Goal: Task Accomplishment & Management: Manage account settings

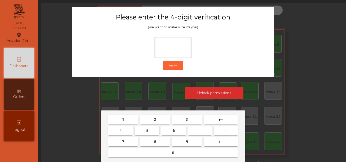
drag, startPoint x: 0, startPoint y: 0, endPoint x: 134, endPoint y: 123, distance: 181.7
click at [152, 120] on button "2" at bounding box center [155, 119] width 30 height 9
click at [130, 127] on button "4" at bounding box center [120, 130] width 25 height 9
click at [177, 133] on button "6" at bounding box center [173, 130] width 25 height 9
click at [184, 139] on button "9" at bounding box center [187, 142] width 30 height 9
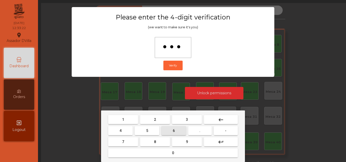
type input "****"
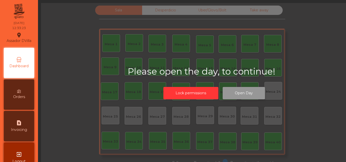
click at [234, 95] on button "Open Day" at bounding box center [244, 93] width 42 height 12
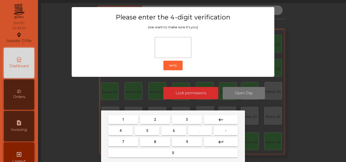
drag, startPoint x: 145, startPoint y: 122, endPoint x: 132, endPoint y: 126, distance: 13.8
click at [145, 122] on button "2" at bounding box center [155, 119] width 30 height 9
drag, startPoint x: 120, startPoint y: 129, endPoint x: 170, endPoint y: 138, distance: 49.9
click at [125, 130] on button "4" at bounding box center [120, 130] width 25 height 9
drag, startPoint x: 174, startPoint y: 132, endPoint x: 184, endPoint y: 139, distance: 11.7
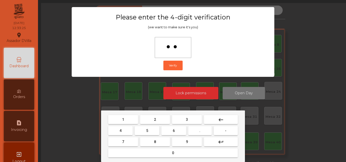
click at [175, 133] on button "6" at bounding box center [173, 130] width 25 height 9
drag, startPoint x: 193, startPoint y: 144, endPoint x: 193, endPoint y: 139, distance: 5.1
click at [193, 144] on button "9" at bounding box center [187, 142] width 30 height 9
type input "****"
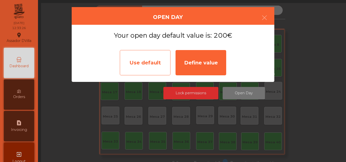
click at [150, 59] on div "Use default" at bounding box center [145, 62] width 51 height 25
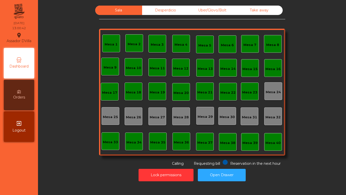
drag, startPoint x: 119, startPoint y: 112, endPoint x: 92, endPoint y: 25, distance: 91.1
click at [92, 25] on div "Sala Desperdicio Uber/Glovo/Bolt Take away Mesa 1 Mesa 2 Mesa 3 [GEOGRAPHIC_DAT…" at bounding box center [192, 86] width 295 height 160
click at [139, 62] on div "Mesa 10" at bounding box center [134, 67] width 18 height 18
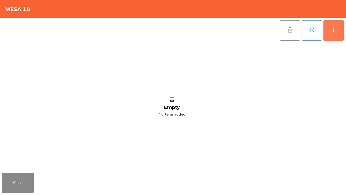
click at [335, 33] on button "add" at bounding box center [334, 30] width 20 height 20
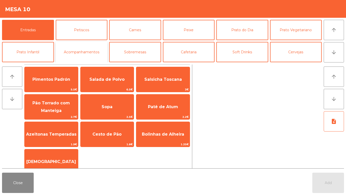
click at [97, 55] on button "Acompanhamentos" at bounding box center [82, 52] width 52 height 20
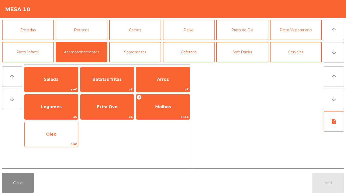
click at [67, 138] on span "Oleo" at bounding box center [51, 134] width 53 height 14
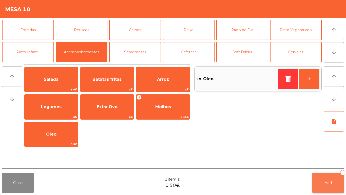
click at [315, 162] on button "Add 1" at bounding box center [329, 182] width 32 height 20
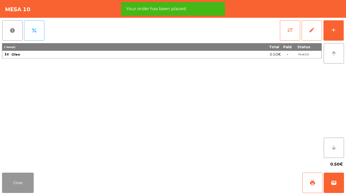
click at [8, 162] on button "Close" at bounding box center [18, 182] width 32 height 20
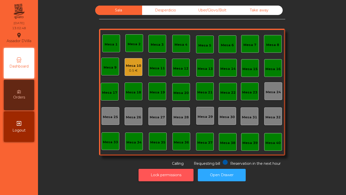
click at [151, 162] on button "Lock permissions" at bounding box center [166, 175] width 55 height 12
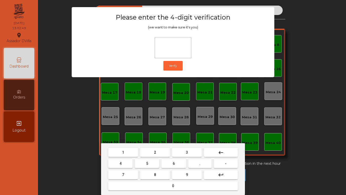
click at [118, 151] on button "1" at bounding box center [123, 152] width 30 height 9
drag, startPoint x: 187, startPoint y: 174, endPoint x: 160, endPoint y: 164, distance: 28.3
click at [186, 162] on button "9" at bounding box center [187, 174] width 30 height 9
click at [116, 161] on button "4" at bounding box center [120, 163] width 25 height 9
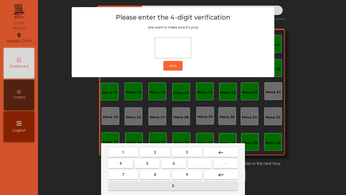
click at [132, 162] on button "0" at bounding box center [173, 185] width 130 height 9
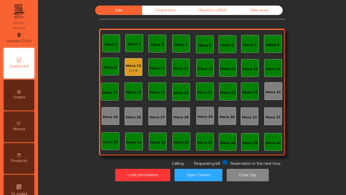
click at [137, 66] on div "Mesa 10" at bounding box center [133, 65] width 15 height 5
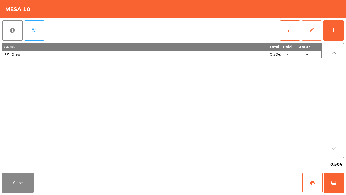
click at [309, 24] on button "edit" at bounding box center [312, 30] width 20 height 20
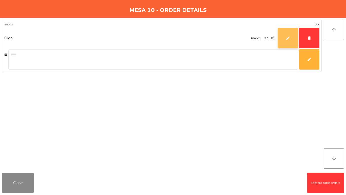
click at [296, 38] on button "edit" at bounding box center [288, 38] width 20 height 20
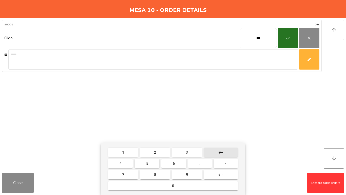
click at [227, 153] on button "keyboard_backspace" at bounding box center [221, 152] width 34 height 9
click at [226, 153] on button "keyboard_backspace" at bounding box center [221, 152] width 34 height 9
click at [225, 153] on button "keyboard_backspace" at bounding box center [221, 152] width 34 height 9
click at [134, 151] on button "1" at bounding box center [123, 152] width 30 height 9
click at [179, 162] on button "9" at bounding box center [187, 174] width 30 height 9
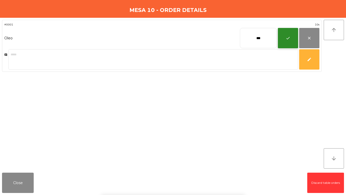
click at [282, 32] on button "check" at bounding box center [288, 38] width 20 height 20
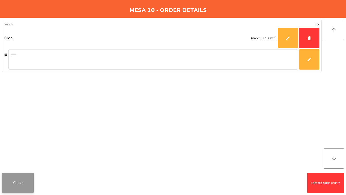
click at [21, 162] on button "Close" at bounding box center [18, 182] width 32 height 20
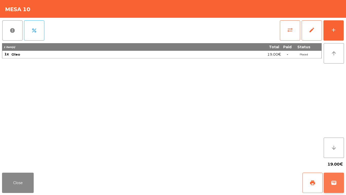
click at [337, 162] on button "wallet" at bounding box center [334, 182] width 20 height 20
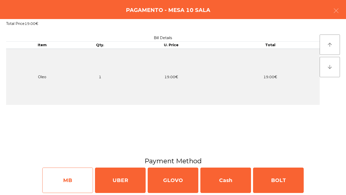
click at [79, 162] on div "MB" at bounding box center [67, 179] width 51 height 25
select select "**"
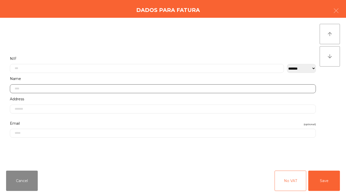
click at [37, 92] on input "text" at bounding box center [163, 88] width 306 height 9
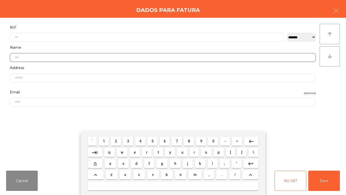
scroll to position [52, 0]
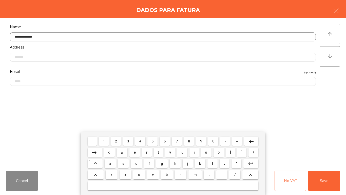
type input "**********"
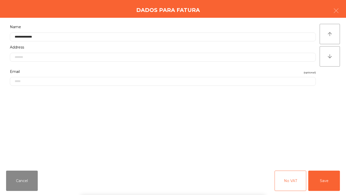
drag, startPoint x: 128, startPoint y: 105, endPoint x: 223, endPoint y: 154, distance: 106.5
click at [129, 105] on form "**********" at bounding box center [163, 72] width 314 height 136
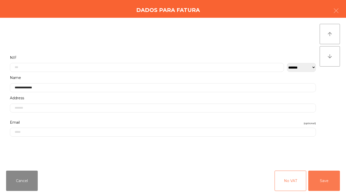
click at [329, 162] on button "Save" at bounding box center [325, 180] width 32 height 20
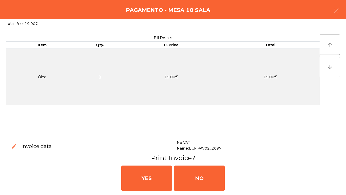
click at [16, 150] on button "edit" at bounding box center [14, 146] width 14 height 14
select select "**"
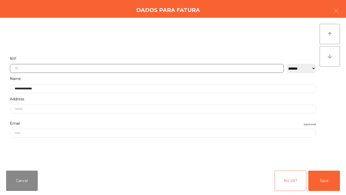
click at [35, 69] on input "text" at bounding box center [147, 68] width 274 height 9
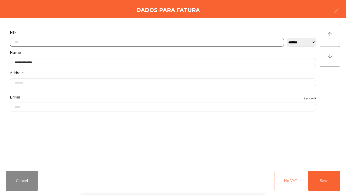
scroll to position [31, 0]
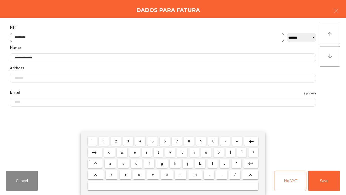
type input "*********"
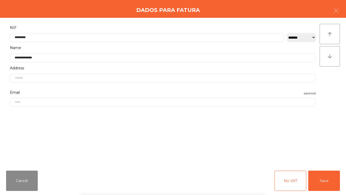
click at [36, 124] on form "**********" at bounding box center [163, 92] width 314 height 136
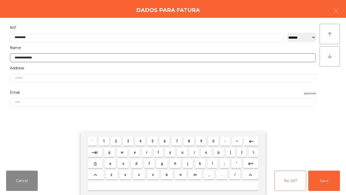
drag, startPoint x: 72, startPoint y: 58, endPoint x: 0, endPoint y: 61, distance: 72.3
click at [0, 61] on div "**********" at bounding box center [173, 92] width 346 height 149
type input "**********"
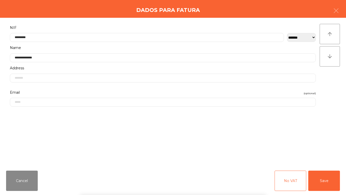
click at [45, 119] on form "**********" at bounding box center [163, 92] width 314 height 136
click at [332, 162] on button "Save" at bounding box center [325, 180] width 32 height 20
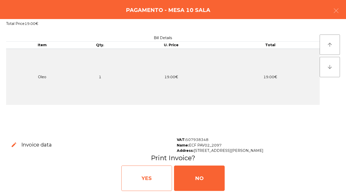
click at [139, 162] on div "YES" at bounding box center [146, 177] width 51 height 25
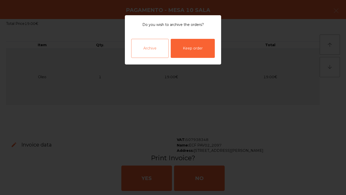
click at [153, 45] on div "Archive" at bounding box center [150, 48] width 38 height 19
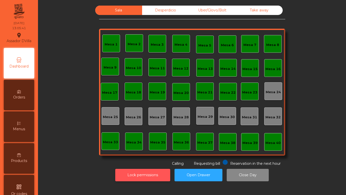
click at [121, 162] on button "Lock permissions" at bounding box center [142, 175] width 55 height 12
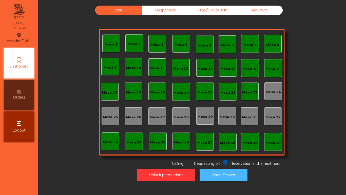
click at [233, 162] on button "Open Drawer" at bounding box center [224, 175] width 48 height 12
click at [222, 162] on button "Open Drawer" at bounding box center [224, 175] width 48 height 12
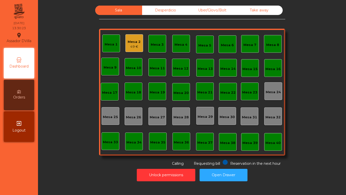
click at [156, 46] on div "Mesa 3" at bounding box center [157, 44] width 13 height 5
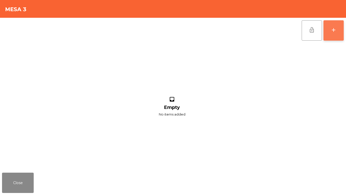
click at [336, 34] on button "add" at bounding box center [334, 30] width 20 height 20
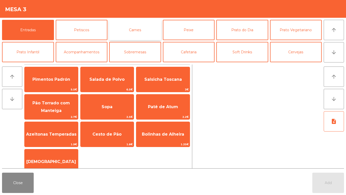
click at [139, 34] on button "Carnes" at bounding box center [135, 30] width 52 height 20
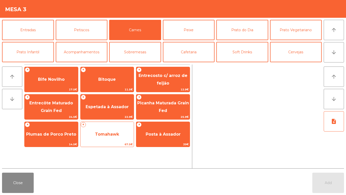
click at [105, 132] on span "Tomahawk" at bounding box center [107, 134] width 24 height 5
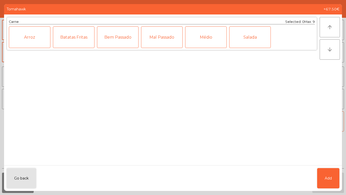
click at [203, 38] on div "Médio" at bounding box center [206, 37] width 42 height 22
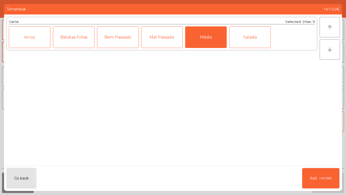
click at [166, 35] on div "Mal Passado" at bounding box center [162, 37] width 42 height 22
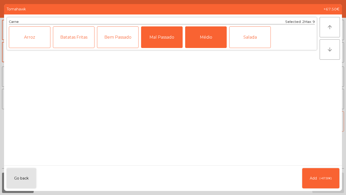
click at [324, 162] on button "Add (+67.50€)" at bounding box center [320, 178] width 37 height 20
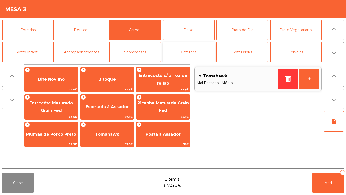
click at [192, 49] on button "Cafetaria" at bounding box center [189, 52] width 52 height 20
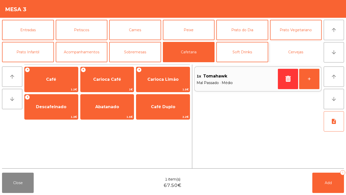
click at [302, 47] on button "Cervejas" at bounding box center [296, 52] width 52 height 20
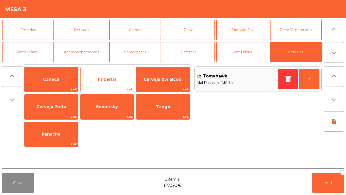
click at [114, 82] on span "Imperial" at bounding box center [107, 79] width 53 height 14
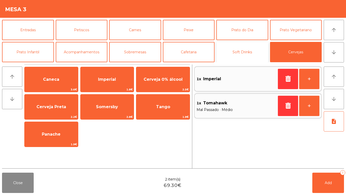
click at [240, 54] on button "Soft Drinks" at bounding box center [242, 52] width 52 height 20
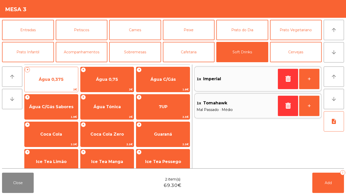
click at [54, 86] on span "Água 0,375" at bounding box center [51, 79] width 53 height 14
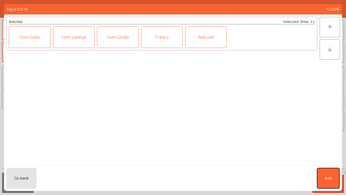
click at [325, 162] on span "Add" at bounding box center [328, 177] width 7 height 5
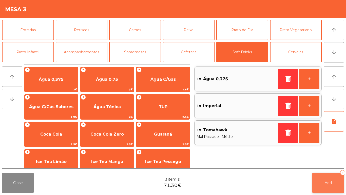
click at [331, 162] on span "Add" at bounding box center [328, 182] width 7 height 5
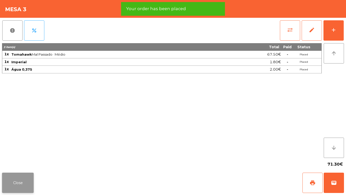
click at [26, 162] on button "Close" at bounding box center [18, 182] width 32 height 20
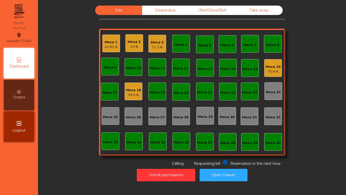
click at [165, 47] on div "Mesa 1 40.85 € Mesa 2 49 € Mesa 3 71.3 € Mesa 4 Mesa 5 Mesa 6 Mesa 7 Mesa 8 Mes…" at bounding box center [192, 92] width 186 height 127
click at [158, 48] on div "71.3 €" at bounding box center [157, 47] width 13 height 5
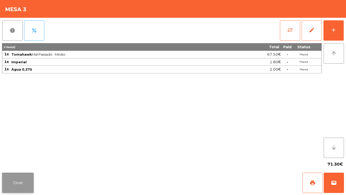
click at [13, 162] on button "Close" at bounding box center [18, 182] width 32 height 20
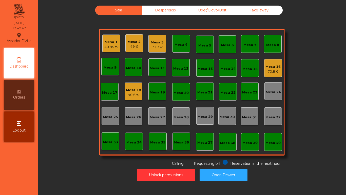
click at [55, 127] on div "Sala Desperdicio Uber/Glovo/Bolt Take away Mesa 1 40.85 € Mesa 2 49 € Mesa 3 71…" at bounding box center [192, 86] width 295 height 160
click at [139, 86] on div "Mesa 18 90.6 €" at bounding box center [133, 91] width 15 height 12
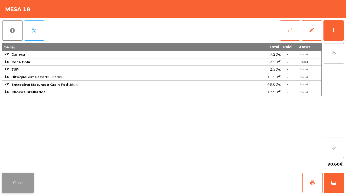
click at [23, 162] on button "Close" at bounding box center [18, 182] width 32 height 20
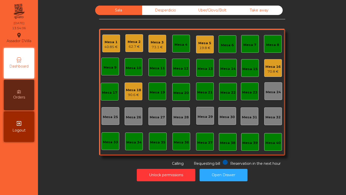
click at [151, 45] on div "73.1 €" at bounding box center [157, 47] width 13 height 5
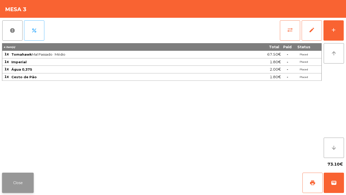
click at [18, 162] on button "Close" at bounding box center [18, 182] width 32 height 20
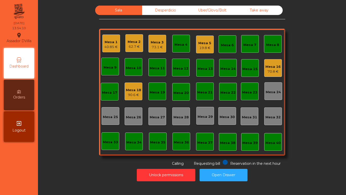
click at [129, 98] on div "Mesa 18 90.6 €" at bounding box center [134, 91] width 18 height 18
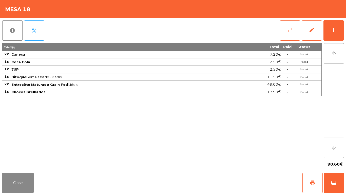
click at [344, 30] on div "report percent sync_alt edit add 8 item(s) Total Paid Status 2x Caneca 7.20€ - …" at bounding box center [173, 94] width 346 height 153
click at [340, 23] on button "add" at bounding box center [334, 30] width 20 height 20
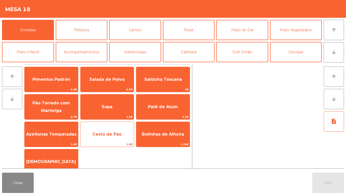
click at [109, 132] on span "Cesto de Pão" at bounding box center [107, 134] width 29 height 5
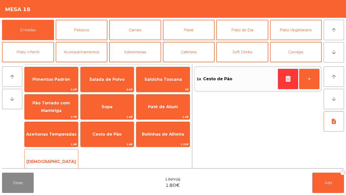
click at [55, 161] on span "[DEMOGRAPHIC_DATA]" at bounding box center [51, 161] width 50 height 5
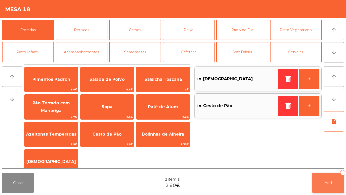
click at [331, 162] on button "Add 2" at bounding box center [329, 182] width 32 height 20
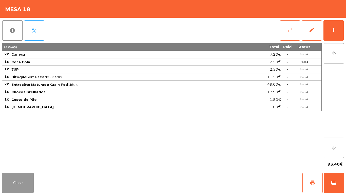
click at [9, 162] on button "Close" at bounding box center [18, 182] width 32 height 20
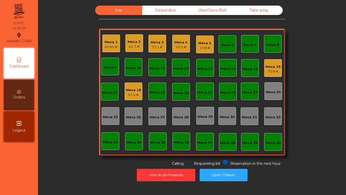
click at [183, 39] on div "Mesa 4 50.5 €" at bounding box center [181, 44] width 13 height 12
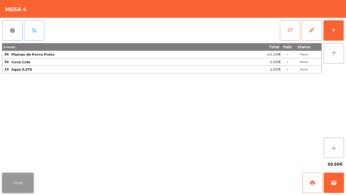
click at [11, 162] on button "Close" at bounding box center [18, 182] width 32 height 20
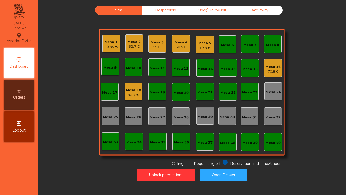
click at [146, 43] on div "Mesa 1 40.85 € Mesa 2 62.7 € Mesa 3 73.1 € Mesa 4 50.5 € Mesa 5 19.8 € Mesa 6 M…" at bounding box center [192, 92] width 186 height 127
click at [151, 47] on div "73.1 €" at bounding box center [157, 47] width 13 height 5
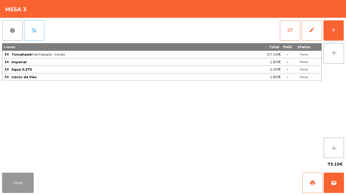
click at [18, 162] on button "Close" at bounding box center [18, 182] width 32 height 20
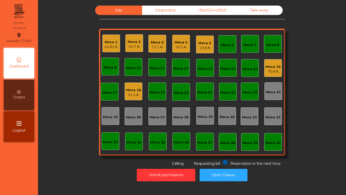
click at [54, 155] on div "Sala Desperdicio Uber/Glovo/Bolt Take away Mesa 1 40.85 € Mesa 2 62.7 € Mesa 3 …" at bounding box center [192, 86] width 295 height 160
click at [156, 44] on div "Mesa 3" at bounding box center [157, 42] width 13 height 5
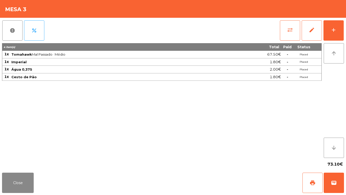
click at [346, 27] on div "report percent sync_alt edit add 4 item(s) Total Paid Status 1x Tomahawk Mal Pa…" at bounding box center [173, 94] width 346 height 153
click at [342, 31] on button "add" at bounding box center [334, 30] width 20 height 20
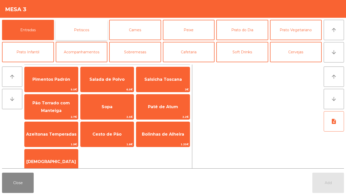
click at [81, 28] on button "Petiscos" at bounding box center [82, 30] width 52 height 20
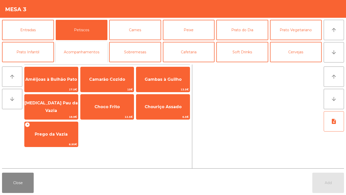
click at [80, 53] on button "Acompanhamentos" at bounding box center [82, 52] width 52 height 20
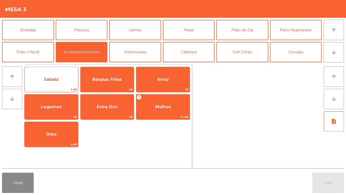
click at [51, 81] on span "Salada" at bounding box center [51, 79] width 15 height 5
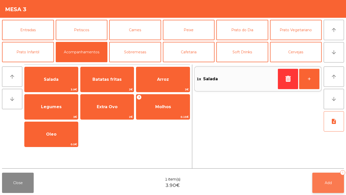
click at [337, 162] on button "Add 1" at bounding box center [329, 182] width 32 height 20
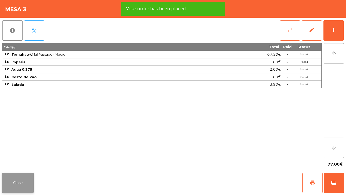
click at [16, 162] on button "Close" at bounding box center [18, 182] width 32 height 20
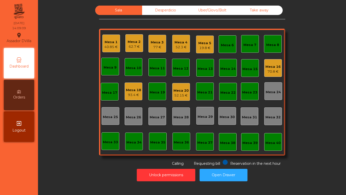
click at [179, 87] on div "Mesa 20 52.15 €" at bounding box center [181, 92] width 15 height 12
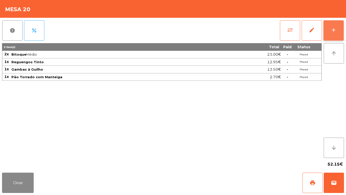
click at [338, 27] on button "add" at bounding box center [334, 30] width 20 height 20
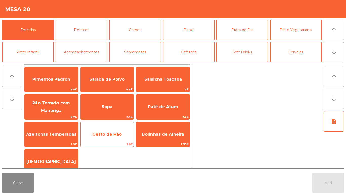
click at [113, 131] on span "Cesto de Pão" at bounding box center [107, 134] width 53 height 14
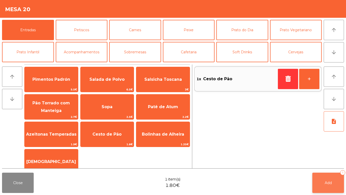
click at [329, 162] on button "Add 1" at bounding box center [329, 182] width 32 height 20
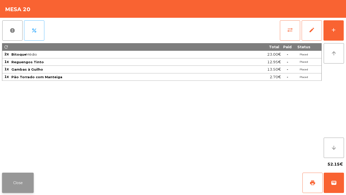
click at [26, 162] on button "Close" at bounding box center [18, 182] width 32 height 20
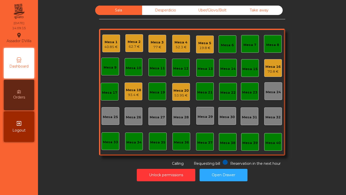
click at [266, 66] on div "Mesa 16" at bounding box center [273, 66] width 15 height 5
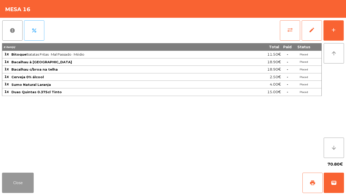
drag, startPoint x: 22, startPoint y: 184, endPoint x: 17, endPoint y: 181, distance: 5.9
click at [22, 162] on button "Close" at bounding box center [18, 182] width 32 height 20
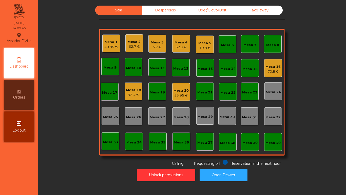
click at [175, 43] on div "Mesa 4" at bounding box center [181, 42] width 13 height 5
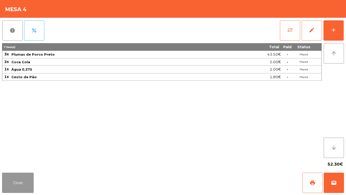
click at [23, 162] on button "Close" at bounding box center [18, 182] width 32 height 20
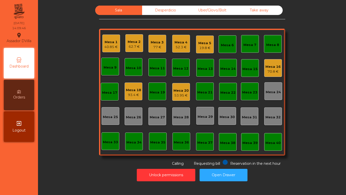
click at [130, 42] on div "Mesa 2" at bounding box center [134, 41] width 13 height 5
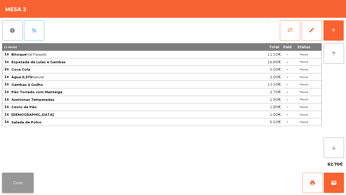
click at [10, 162] on button "Close" at bounding box center [18, 182] width 32 height 20
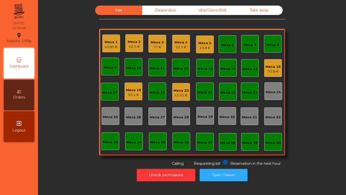
click at [138, 50] on div "Mesa 2 62.7 €" at bounding box center [134, 43] width 18 height 18
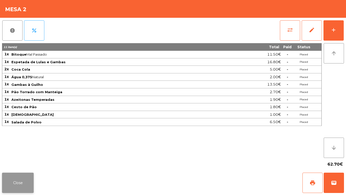
click at [32, 162] on button "Close" at bounding box center [18, 182] width 32 height 20
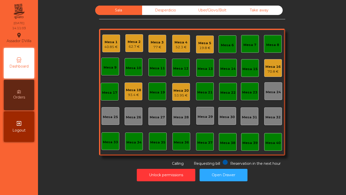
click at [134, 99] on div "Mesa 18 93.4 €" at bounding box center [134, 91] width 18 height 18
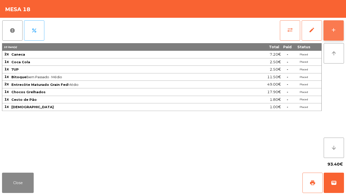
click at [332, 32] on div "add" at bounding box center [334, 30] width 6 height 6
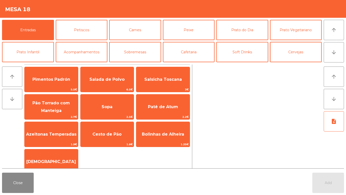
click at [297, 54] on button "Cervejas" at bounding box center [296, 52] width 52 height 20
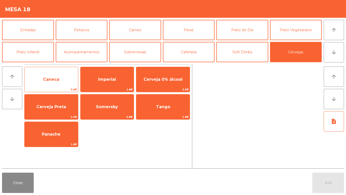
click at [61, 81] on span "Caneca" at bounding box center [51, 79] width 53 height 14
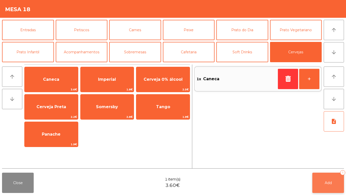
click at [319, 162] on button "Add 1" at bounding box center [329, 182] width 32 height 20
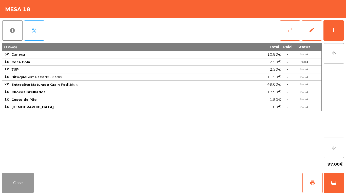
click at [10, 162] on button "Close" at bounding box center [18, 182] width 32 height 20
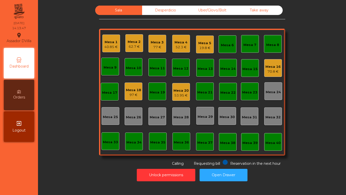
click at [137, 44] on div "62.7 €" at bounding box center [134, 46] width 13 height 5
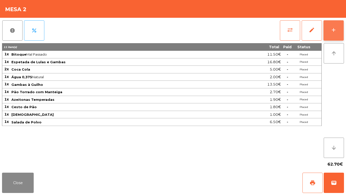
click at [333, 28] on div "add" at bounding box center [334, 30] width 6 height 6
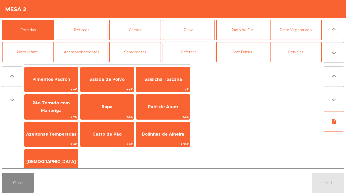
click at [173, 47] on button "Cafetaria" at bounding box center [189, 52] width 52 height 20
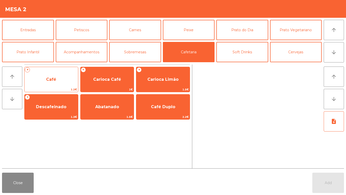
click at [59, 75] on span "Café" at bounding box center [51, 79] width 53 height 14
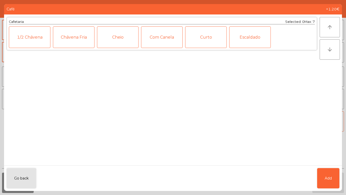
click at [346, 162] on ngb-modal-window "Café +1.20€ Cafetaria Selected: 0 Max: 7 1/2 [PERSON_NAME] Fria Cheio Com Canel…" at bounding box center [173, 97] width 346 height 195
drag, startPoint x: 333, startPoint y: 176, endPoint x: 303, endPoint y: 95, distance: 86.4
click at [332, 162] on button "Add" at bounding box center [328, 178] width 22 height 20
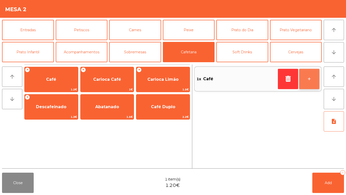
click at [305, 79] on button "+" at bounding box center [309, 79] width 20 height 20
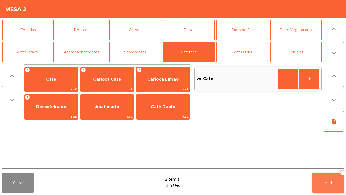
drag, startPoint x: 313, startPoint y: 170, endPoint x: 322, endPoint y: 187, distance: 18.9
click at [314, 162] on app-item-chooser-modal "Mesa 2 Entradas Petiscos Carnes Peixe Prato do Dia Prato Vegetariano Prato Infa…" at bounding box center [173, 97] width 346 height 195
click at [322, 162] on button "Add 2" at bounding box center [329, 182] width 32 height 20
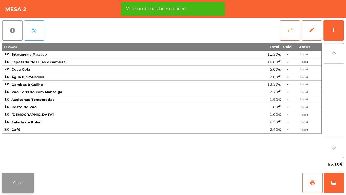
click at [26, 162] on button "Close" at bounding box center [18, 182] width 32 height 20
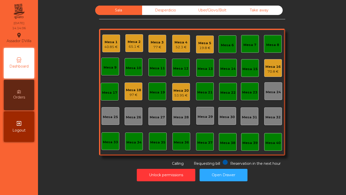
click at [136, 45] on div "65.1 €" at bounding box center [134, 46] width 13 height 5
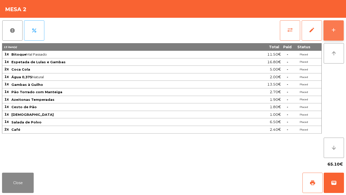
click at [340, 31] on button "add" at bounding box center [334, 30] width 20 height 20
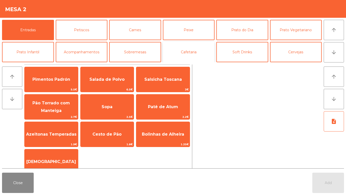
click at [183, 47] on button "Cafetaria" at bounding box center [189, 52] width 52 height 20
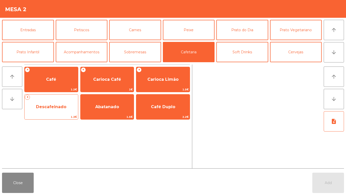
click at [55, 108] on span "Descafeinado" at bounding box center [51, 106] width 30 height 5
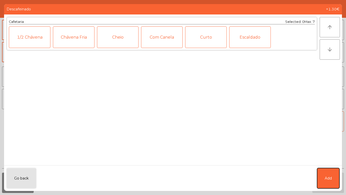
click at [329, 162] on span "Add" at bounding box center [328, 177] width 7 height 5
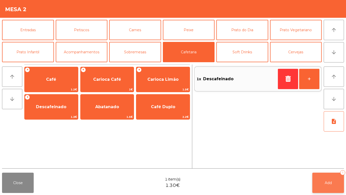
click at [327, 162] on button "Add 1" at bounding box center [329, 182] width 32 height 20
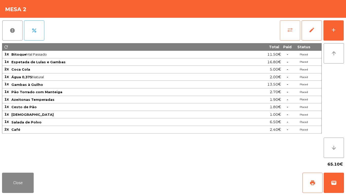
click at [292, 35] on button "sync_alt" at bounding box center [290, 30] width 20 height 20
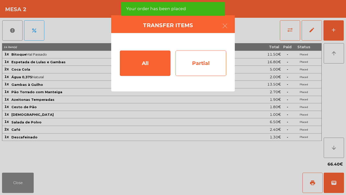
click at [185, 71] on div "Partial" at bounding box center [201, 62] width 51 height 25
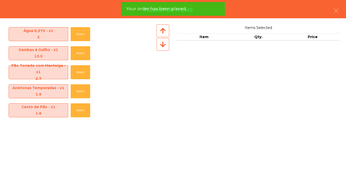
scroll to position [113, 0]
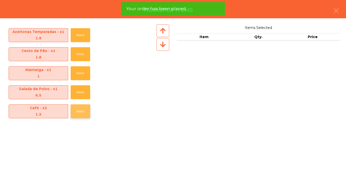
click at [77, 111] on button "Select" at bounding box center [81, 111] width 20 height 14
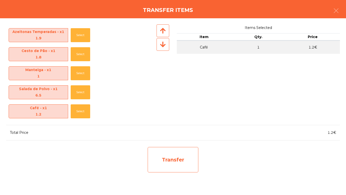
click at [159, 157] on div "Transfer" at bounding box center [173, 159] width 51 height 25
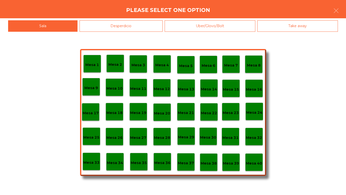
click at [103, 21] on div "Desperdicio" at bounding box center [121, 25] width 83 height 11
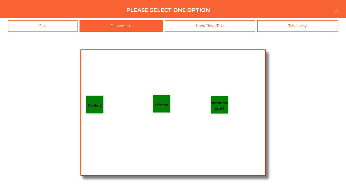
click at [93, 102] on p "Table 1" at bounding box center [94, 105] width 15 height 6
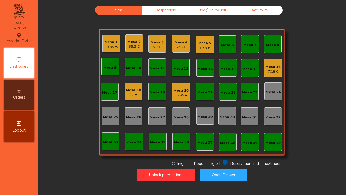
click at [154, 51] on div "Mesa 3 77 €" at bounding box center [158, 44] width 18 height 18
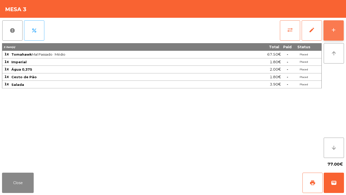
click at [333, 26] on button "add" at bounding box center [334, 30] width 20 height 20
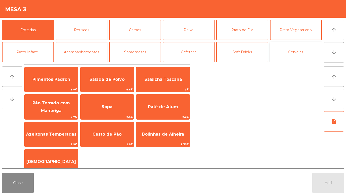
click at [297, 51] on button "Cervejas" at bounding box center [296, 52] width 52 height 20
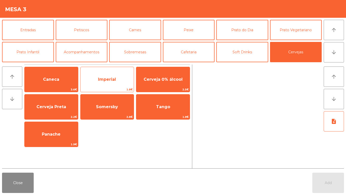
click at [107, 80] on span "Imperial" at bounding box center [107, 79] width 18 height 5
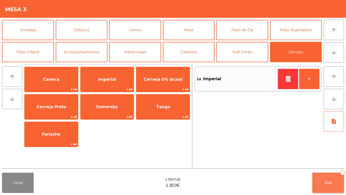
click at [330, 162] on button "Add 1" at bounding box center [329, 182] width 32 height 20
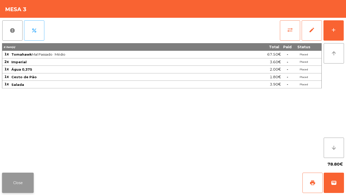
click at [29, 162] on button "Close" at bounding box center [18, 182] width 32 height 20
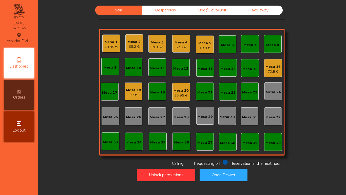
click at [269, 70] on div "70.8 €" at bounding box center [273, 71] width 15 height 5
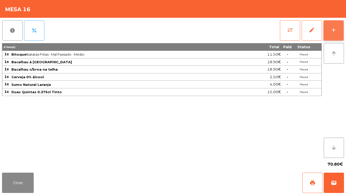
click at [330, 36] on button "add" at bounding box center [334, 30] width 20 height 20
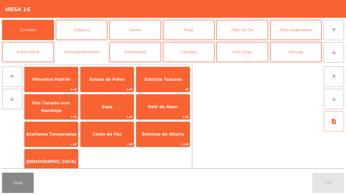
click at [78, 47] on button "Acompanhamentos" at bounding box center [82, 52] width 52 height 20
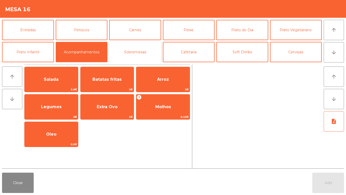
click at [129, 52] on button "Sobremesas" at bounding box center [135, 52] width 52 height 20
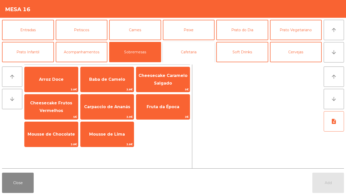
click at [172, 49] on button "Cafetaria" at bounding box center [189, 52] width 52 height 20
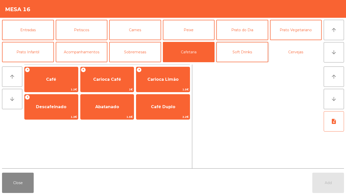
drag, startPoint x: 275, startPoint y: 51, endPoint x: 261, endPoint y: 51, distance: 13.4
click at [272, 51] on button "Cervejas" at bounding box center [296, 52] width 52 height 20
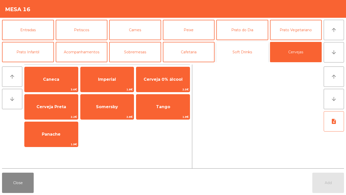
click at [234, 50] on button "Soft Drinks" at bounding box center [242, 52] width 52 height 20
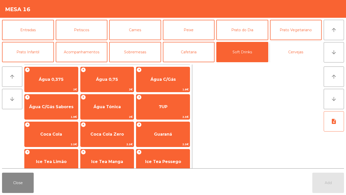
click at [303, 50] on button "Cervejas" at bounding box center [296, 52] width 52 height 20
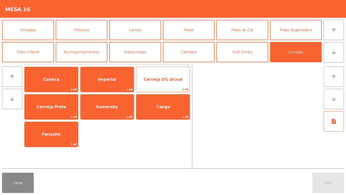
click at [168, 80] on span "Cerveja 0% álcool" at bounding box center [163, 79] width 39 height 5
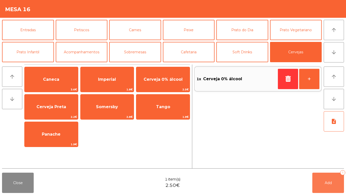
click at [339, 162] on button "Add 1" at bounding box center [329, 182] width 32 height 20
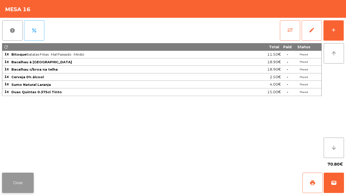
click at [15, 162] on button "Close" at bounding box center [18, 182] width 32 height 20
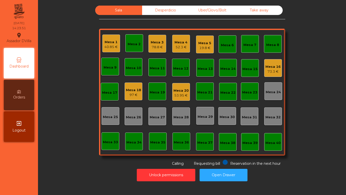
click at [270, 67] on div "Mesa 16" at bounding box center [273, 66] width 15 height 5
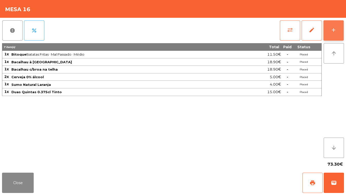
click at [335, 32] on div "add" at bounding box center [334, 30] width 6 height 6
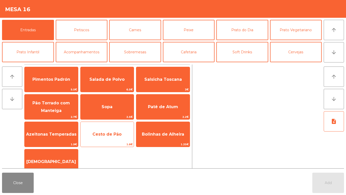
click at [95, 132] on span "Cesto de Pão" at bounding box center [107, 134] width 29 height 5
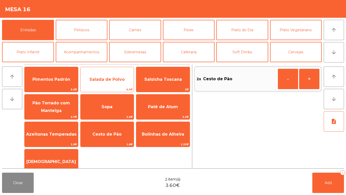
click at [95, 72] on span "Salada de Polvo" at bounding box center [107, 79] width 53 height 14
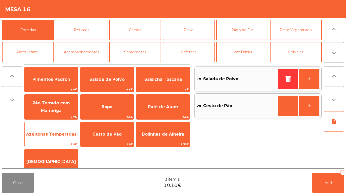
drag, startPoint x: 60, startPoint y: 126, endPoint x: 72, endPoint y: 126, distance: 12.7
click at [60, 126] on div "Azeitonas Temperadas 1.9€" at bounding box center [51, 133] width 54 height 25
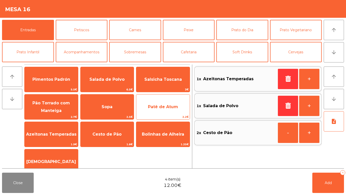
click at [181, 100] on span "Patê de Atum" at bounding box center [162, 107] width 53 height 14
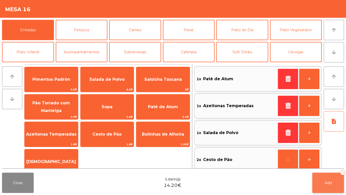
click at [329, 162] on span "Add" at bounding box center [328, 182] width 7 height 5
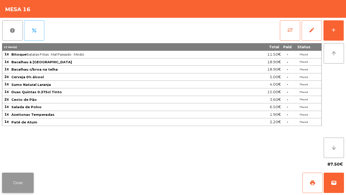
click at [14, 162] on button "Close" at bounding box center [18, 182] width 32 height 20
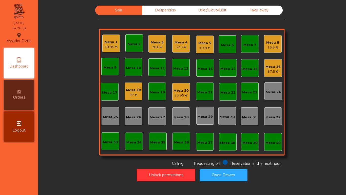
click at [172, 45] on div "Mesa 4 52.3 €" at bounding box center [181, 44] width 18 height 18
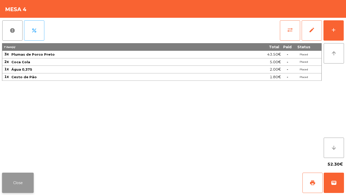
click at [20, 162] on button "Close" at bounding box center [18, 182] width 32 height 20
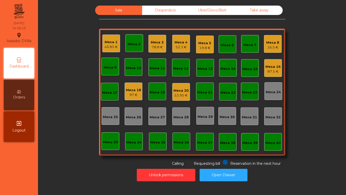
click at [99, 162] on div "Reservation in the next hour Requesting bill Calling" at bounding box center [191, 162] width 184 height 7
click at [159, 43] on div "Mesa 3" at bounding box center [157, 42] width 13 height 5
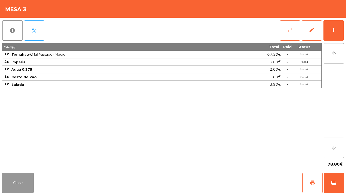
drag, startPoint x: 17, startPoint y: 185, endPoint x: 151, endPoint y: 86, distance: 166.5
click at [17, 162] on button "Close" at bounding box center [18, 182] width 32 height 20
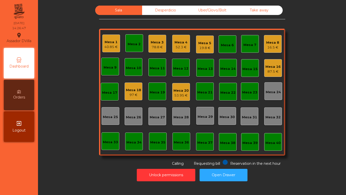
click at [187, 44] on div "Mesa 4 52.3 €" at bounding box center [181, 44] width 18 height 18
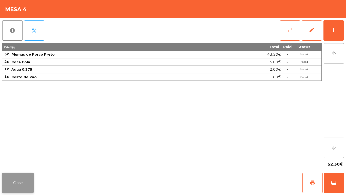
drag, startPoint x: 13, startPoint y: 181, endPoint x: 128, endPoint y: 63, distance: 165.1
click at [14, 162] on button "Close" at bounding box center [18, 182] width 32 height 20
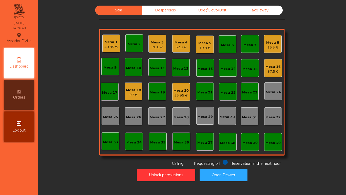
click at [108, 43] on div "Mesa 1" at bounding box center [110, 42] width 13 height 5
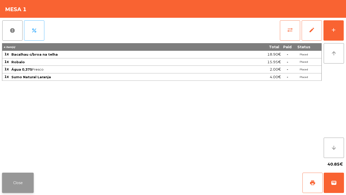
click at [18, 162] on button "Close" at bounding box center [18, 182] width 32 height 20
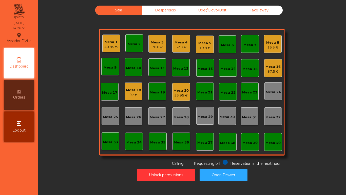
click at [200, 44] on div "Mesa 5" at bounding box center [204, 43] width 13 height 5
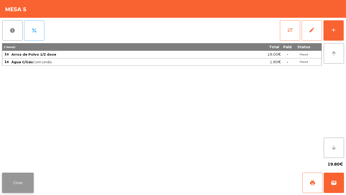
drag, startPoint x: 17, startPoint y: 185, endPoint x: 239, endPoint y: 79, distance: 245.9
click at [17, 162] on button "Close" at bounding box center [18, 182] width 32 height 20
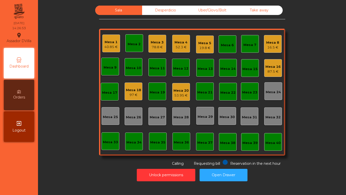
click at [273, 45] on div "16.5 €" at bounding box center [272, 47] width 13 height 5
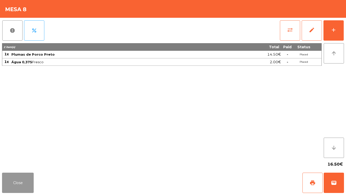
click at [23, 162] on button "Close" at bounding box center [18, 182] width 32 height 20
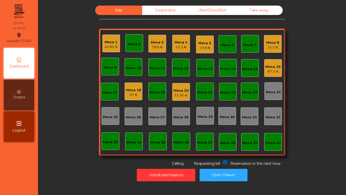
click at [267, 45] on div "16.5 €" at bounding box center [272, 47] width 13 height 5
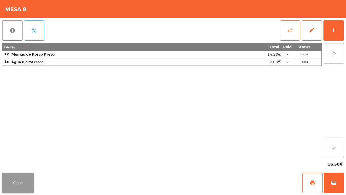
click at [18, 162] on button "Close" at bounding box center [18, 182] width 32 height 20
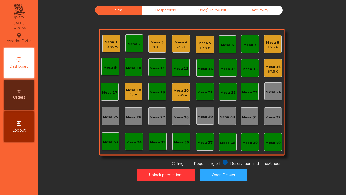
click at [271, 66] on div "Mesa 16" at bounding box center [273, 66] width 15 height 5
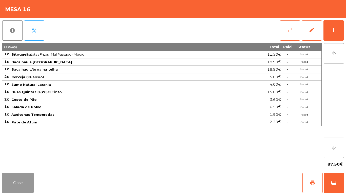
drag, startPoint x: 22, startPoint y: 177, endPoint x: 26, endPoint y: 176, distance: 3.7
click at [23, 162] on button "Close" at bounding box center [18, 182] width 32 height 20
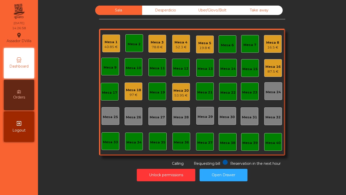
click at [182, 90] on div "Mesa 20" at bounding box center [181, 90] width 15 height 5
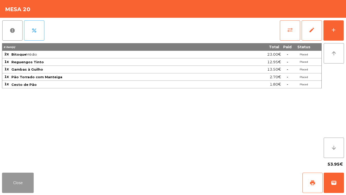
drag, startPoint x: 12, startPoint y: 185, endPoint x: 56, endPoint y: 164, distance: 48.4
click at [13, 162] on button "Close" at bounding box center [18, 182] width 32 height 20
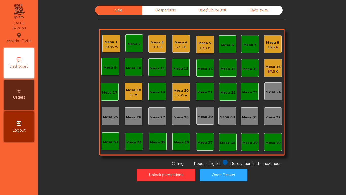
drag, startPoint x: 66, startPoint y: 158, endPoint x: 62, endPoint y: 140, distance: 18.6
click at [66, 157] on div "Sala Desperdicio Uber/Glovo/Bolt Take away Mesa 1 40.85 € Mesa 2 Mesa 3 78.8 € …" at bounding box center [192, 86] width 295 height 160
click at [182, 93] on div "53.95 €" at bounding box center [181, 95] width 15 height 5
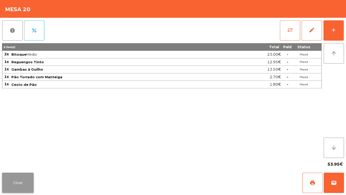
click at [21, 162] on button "Close" at bounding box center [18, 182] width 32 height 20
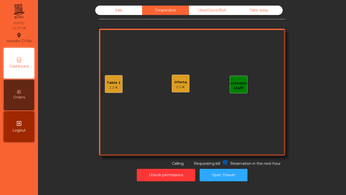
click at [204, 12] on div "Uber/Glovo/Bolt" at bounding box center [212, 10] width 47 height 9
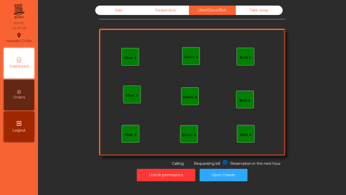
click at [273, 6] on div "Take away" at bounding box center [259, 10] width 47 height 9
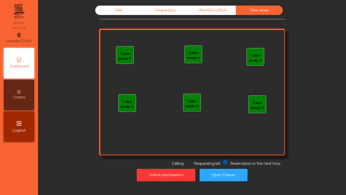
click at [131, 8] on div "Sala" at bounding box center [118, 10] width 47 height 9
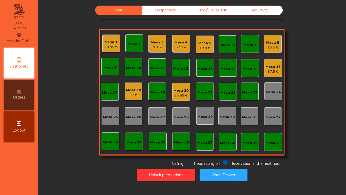
click at [92, 33] on div "Sala Desperdicio Uber/Glovo/Bolt Take away Mesa 1 40.85 € Mesa 2 Mesa 3 78.8 € …" at bounding box center [192, 86] width 295 height 160
click at [164, 13] on div "Desperdicio" at bounding box center [165, 10] width 47 height 9
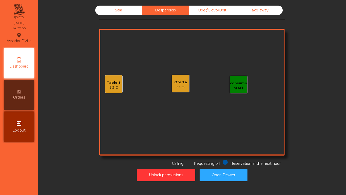
click at [236, 10] on div "Take away" at bounding box center [259, 10] width 47 height 9
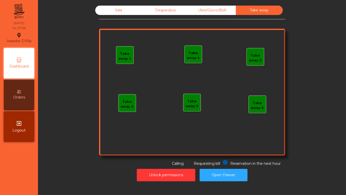
drag, startPoint x: 249, startPoint y: 11, endPoint x: 224, endPoint y: 2, distance: 26.5
click at [244, 9] on div "Take away" at bounding box center [259, 10] width 47 height 9
click at [210, 6] on div "Sala Desperdicio Uber/Glovo/Bolt Take away Take away 1 Take away 2 Take away 3 …" at bounding box center [192, 93] width 302 height 180
click at [103, 10] on div "Sala" at bounding box center [118, 10] width 47 height 9
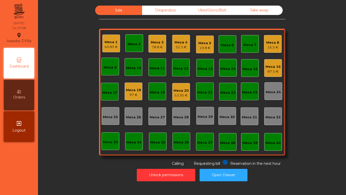
click at [159, 10] on div "Desperdicio" at bounding box center [165, 10] width 47 height 9
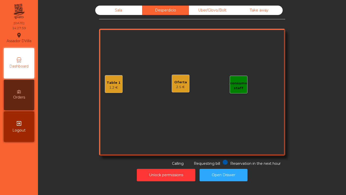
click at [124, 80] on div "Table 1 1.2 € consumo staff Oferta 2.5 €" at bounding box center [192, 92] width 186 height 127
click at [120, 81] on div "Table 1 1.2 € consumo staff Oferta 2.5 €" at bounding box center [192, 92] width 186 height 127
click at [116, 88] on div "1.2 €" at bounding box center [114, 87] width 14 height 5
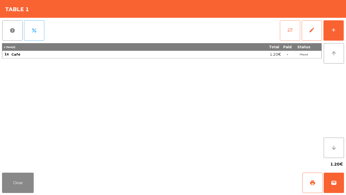
click at [294, 31] on button "sync_alt" at bounding box center [290, 30] width 20 height 20
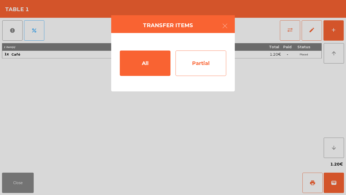
click at [186, 72] on div "Partial" at bounding box center [201, 62] width 51 height 25
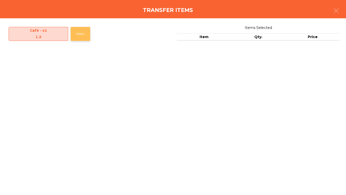
click at [86, 34] on button "Select" at bounding box center [81, 34] width 20 height 14
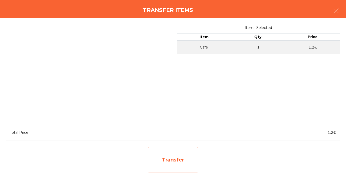
click at [193, 162] on div "Transfer" at bounding box center [173, 159] width 51 height 25
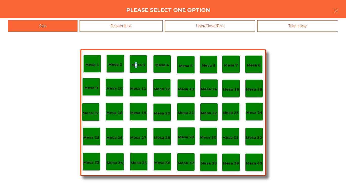
click at [134, 59] on div "Mesa 3" at bounding box center [139, 64] width 18 height 18
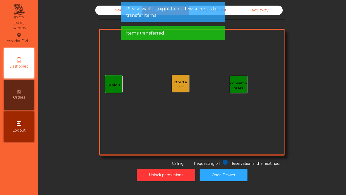
click at [184, 84] on div "Oferta" at bounding box center [180, 82] width 13 height 5
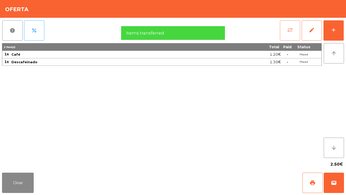
click at [292, 28] on span "sync_alt" at bounding box center [290, 30] width 6 height 6
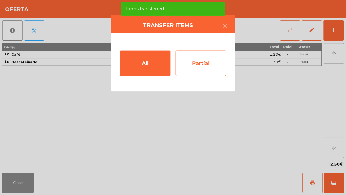
click at [198, 74] on div "Partial" at bounding box center [201, 62] width 51 height 25
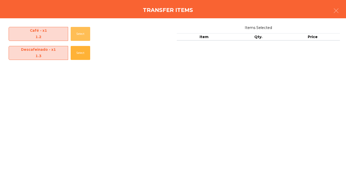
drag, startPoint x: 79, startPoint y: 32, endPoint x: 83, endPoint y: 42, distance: 10.9
click at [79, 33] on button "Select" at bounding box center [81, 34] width 20 height 14
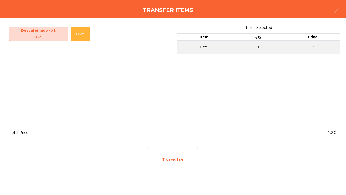
click at [189, 159] on div "Transfer" at bounding box center [173, 159] width 51 height 25
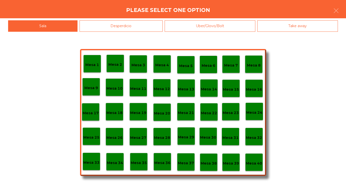
click at [131, 65] on div "Mesa 3" at bounding box center [139, 64] width 18 height 18
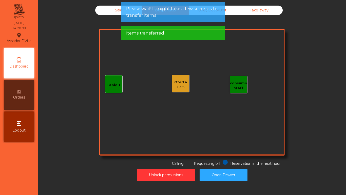
click at [179, 81] on div "Oferta" at bounding box center [180, 82] width 13 height 5
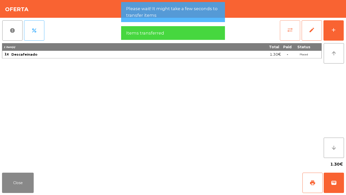
click at [291, 29] on span "sync_alt" at bounding box center [290, 30] width 6 height 6
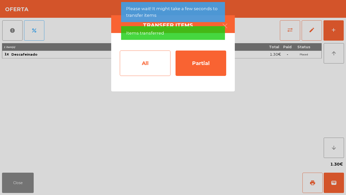
click at [123, 66] on div "All" at bounding box center [145, 62] width 51 height 25
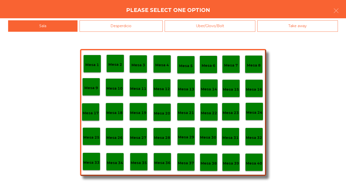
click at [121, 28] on div "Desperdicio" at bounding box center [121, 25] width 83 height 11
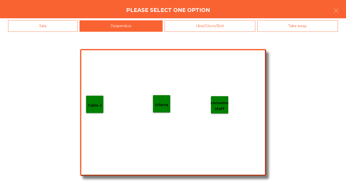
click at [94, 99] on div "Table 1" at bounding box center [95, 104] width 18 height 18
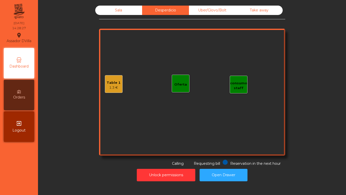
click at [137, 10] on div "Sala" at bounding box center [118, 10] width 47 height 9
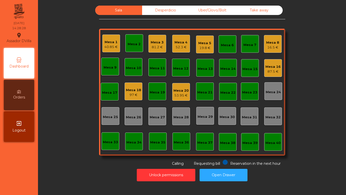
click at [158, 47] on div "81.2 €" at bounding box center [157, 47] width 13 height 5
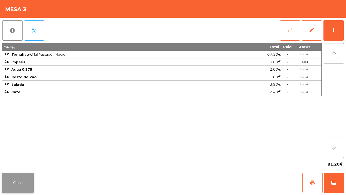
click at [28, 162] on button "Close" at bounding box center [18, 182] width 32 height 20
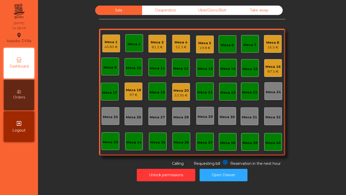
drag, startPoint x: 63, startPoint y: 163, endPoint x: 53, endPoint y: 156, distance: 11.6
click at [59, 160] on div "Sala Desperdicio Uber/Glovo/Bolt Take away Mesa 1 40.85 € Mesa 2 Mesa 3 81.2 € …" at bounding box center [192, 86] width 295 height 160
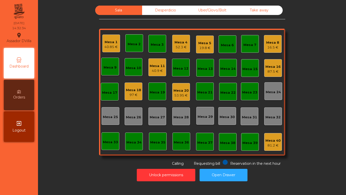
click at [153, 68] on div "Mesa 11" at bounding box center [157, 65] width 15 height 5
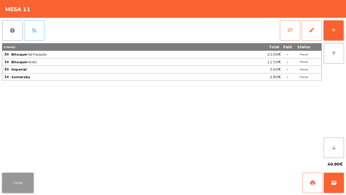
click at [20, 162] on button "Close" at bounding box center [18, 182] width 32 height 20
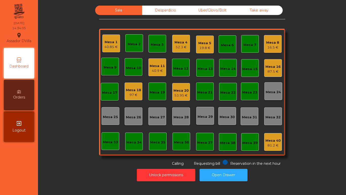
click at [187, 92] on div "Mesa 20 53.95 €" at bounding box center [181, 92] width 18 height 18
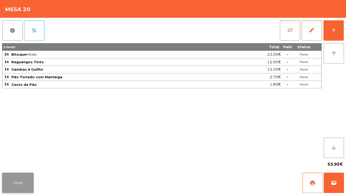
click at [25, 162] on button "Close" at bounding box center [18, 182] width 32 height 20
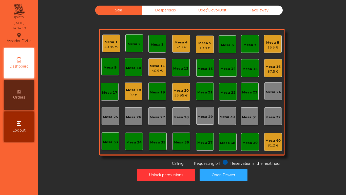
click at [264, 47] on div "Mesa 8 16.5 €" at bounding box center [273, 44] width 18 height 18
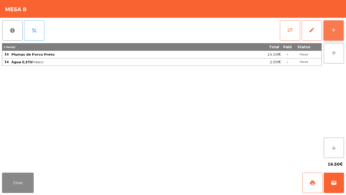
click at [330, 32] on button "add" at bounding box center [334, 30] width 20 height 20
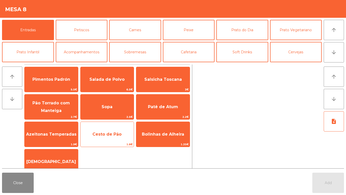
click at [110, 132] on span "Cesto de Pão" at bounding box center [107, 134] width 29 height 5
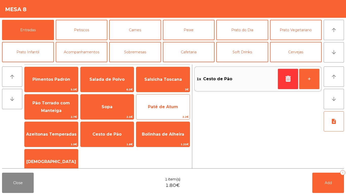
click at [161, 104] on span "Patê de Atum" at bounding box center [162, 107] width 53 height 14
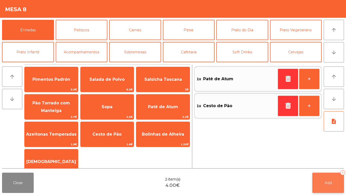
click at [333, 162] on button "Add 2" at bounding box center [329, 182] width 32 height 20
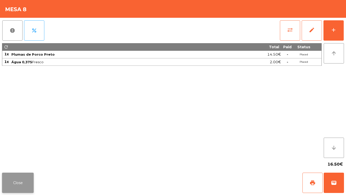
click at [16, 162] on button "Close" at bounding box center [18, 182] width 32 height 20
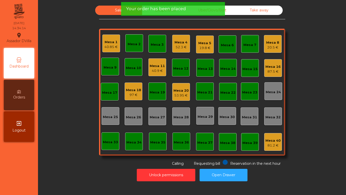
click at [181, 49] on div "52.3 €" at bounding box center [181, 47] width 13 height 5
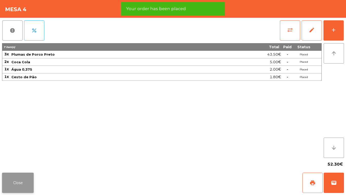
drag, startPoint x: 18, startPoint y: 183, endPoint x: 107, endPoint y: 124, distance: 106.8
click at [19, 162] on button "Close" at bounding box center [18, 182] width 32 height 20
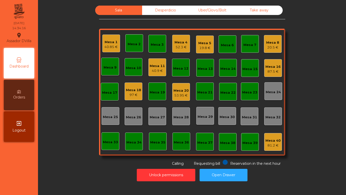
click at [115, 44] on div "40.85 €" at bounding box center [110, 46] width 13 height 5
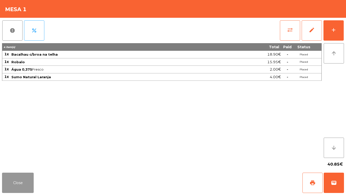
drag, startPoint x: 25, startPoint y: 184, endPoint x: 29, endPoint y: 178, distance: 6.5
click at [26, 162] on button "Close" at bounding box center [18, 182] width 32 height 20
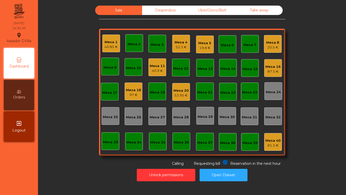
click at [135, 90] on div "Mesa 18" at bounding box center [133, 89] width 15 height 5
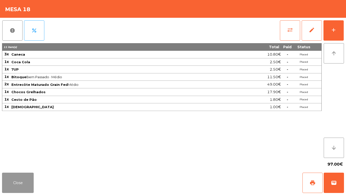
click at [26, 162] on button "Close" at bounding box center [18, 182] width 32 height 20
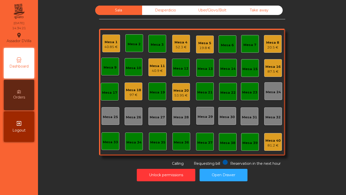
click at [283, 43] on div "Sala Desperdicio Uber/Glovo/Bolt Take away Mesa 1 40.85 € Mesa 2 Mesa 3 Mesa 4 …" at bounding box center [192, 86] width 295 height 160
click at [269, 46] on div "20.5 €" at bounding box center [272, 47] width 13 height 5
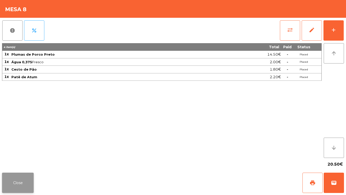
drag, startPoint x: 21, startPoint y: 169, endPoint x: 24, endPoint y: 179, distance: 10.8
click at [21, 162] on app-table-orders "Mesa 8 report percent sync_alt edit add 4 item(s) Total Paid Status 1x Plumas d…" at bounding box center [173, 97] width 346 height 195
click at [24, 162] on button "Close" at bounding box center [18, 182] width 32 height 20
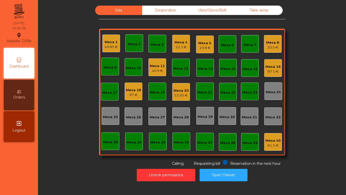
click at [199, 42] on div "Mesa 5" at bounding box center [204, 43] width 13 height 5
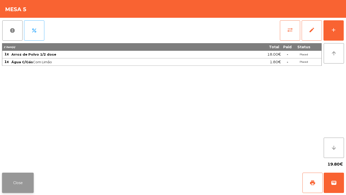
click at [15, 162] on button "Close" at bounding box center [18, 182] width 32 height 20
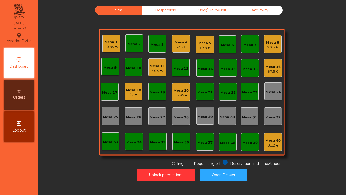
click at [175, 47] on div "52.3 €" at bounding box center [181, 47] width 13 height 5
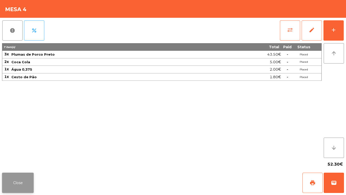
click at [15, 162] on button "Close" at bounding box center [18, 182] width 32 height 20
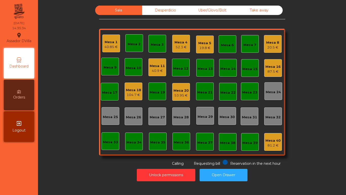
click at [154, 8] on div "Desperdicio" at bounding box center [165, 10] width 47 height 9
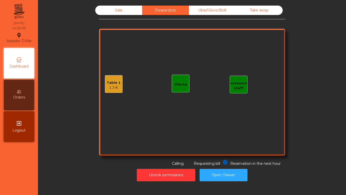
click at [115, 78] on div "Table 1 1.3 €" at bounding box center [114, 84] width 14 height 12
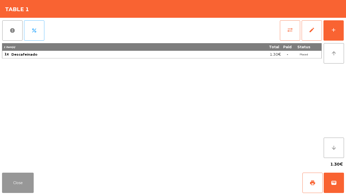
drag, startPoint x: 27, startPoint y: 179, endPoint x: 37, endPoint y: 176, distance: 10.2
click at [28, 162] on button "Close" at bounding box center [18, 182] width 32 height 20
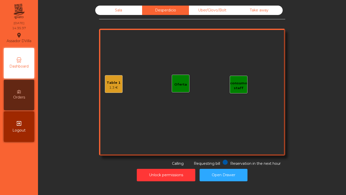
click at [232, 8] on div "Uber/Glovo/Bolt" at bounding box center [212, 10] width 47 height 9
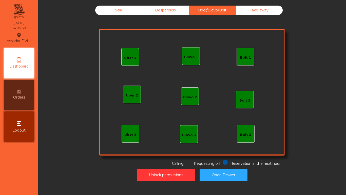
click at [256, 9] on div "Take away" at bounding box center [259, 10] width 47 height 9
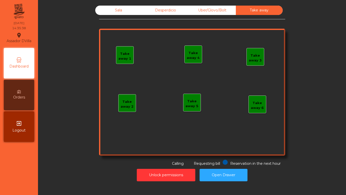
click at [121, 13] on div "Sala" at bounding box center [118, 10] width 47 height 9
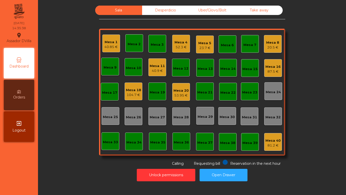
click at [64, 51] on div "Sala Desperdicio Uber/Glovo/Bolt Take away Mesa 1 40.85 € Mesa 2 Mesa 3 Mesa 4 …" at bounding box center [192, 86] width 295 height 160
click at [112, 44] on div "Mesa 1" at bounding box center [110, 42] width 13 height 5
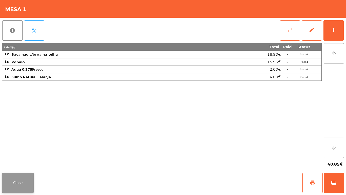
click at [21, 162] on button "Close" at bounding box center [18, 182] width 32 height 20
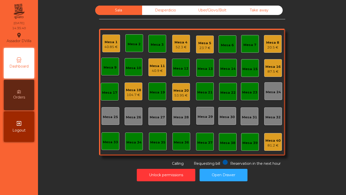
click at [205, 40] on div "Mesa 5 23.7 €" at bounding box center [204, 45] width 13 height 12
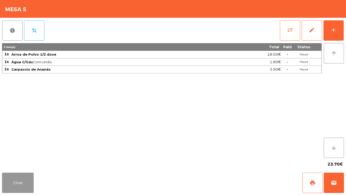
drag, startPoint x: 13, startPoint y: 185, endPoint x: 250, endPoint y: 68, distance: 264.3
click at [14, 162] on button "Close" at bounding box center [18, 182] width 32 height 20
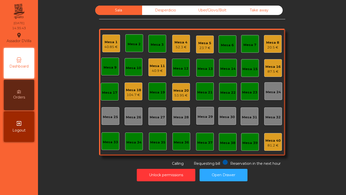
click at [272, 40] on div "Mesa 8" at bounding box center [272, 42] width 13 height 5
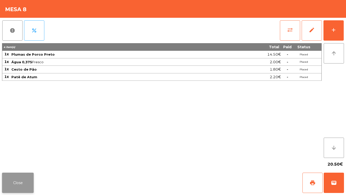
click at [18, 162] on button "Close" at bounding box center [18, 182] width 32 height 20
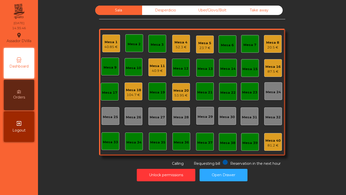
click at [180, 92] on div "Mesa 20" at bounding box center [181, 90] width 15 height 5
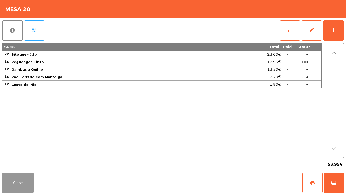
drag, startPoint x: 16, startPoint y: 186, endPoint x: 43, endPoint y: 168, distance: 32.3
click at [16, 162] on button "Close" at bounding box center [18, 182] width 32 height 20
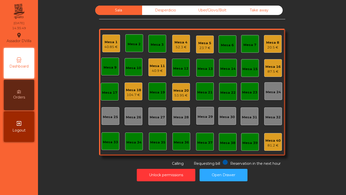
click at [62, 148] on div "Sala Desperdicio Uber/Glovo/Bolt Take away Mesa 1 40.85 € Mesa 2 Mesa 3 Mesa 4 …" at bounding box center [192, 86] width 295 height 160
click at [150, 69] on div "40.9 €" at bounding box center [157, 70] width 15 height 5
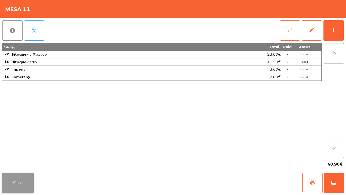
click at [17, 162] on button "Close" at bounding box center [18, 182] width 32 height 20
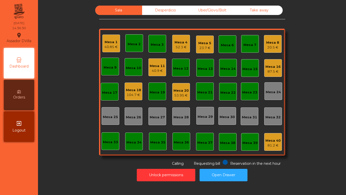
click at [75, 160] on div "Sala Desperdicio Uber/Glovo/Bolt Take away Mesa 1 40.85 € Mesa 2 Mesa 3 Mesa 4 …" at bounding box center [192, 86] width 295 height 160
click at [111, 52] on div "Mesa 1 40.85 €" at bounding box center [111, 43] width 18 height 18
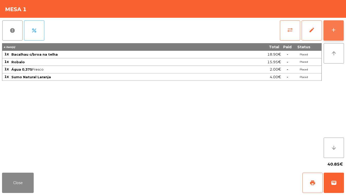
click at [336, 30] on div "add" at bounding box center [334, 30] width 6 height 6
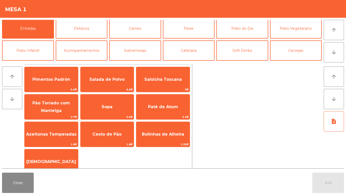
scroll to position [2, 0]
click at [150, 50] on button "Sobremesas" at bounding box center [135, 50] width 52 height 20
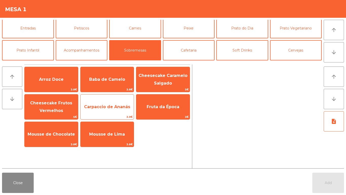
click at [111, 104] on span "Carpaccio de Ananás" at bounding box center [107, 107] width 53 height 14
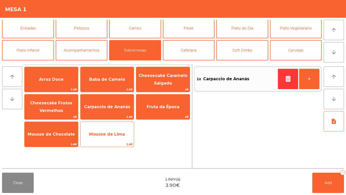
click at [114, 138] on span "Mousse de Lima" at bounding box center [107, 134] width 53 height 14
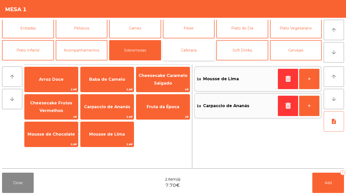
click at [196, 54] on button "Cafetaria" at bounding box center [189, 50] width 52 height 20
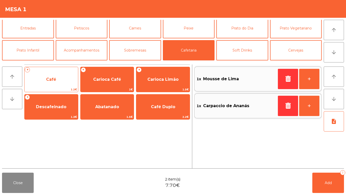
click at [58, 83] on span "Café" at bounding box center [51, 79] width 53 height 14
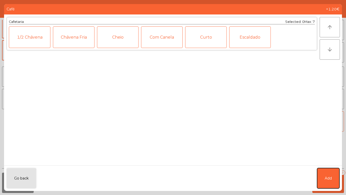
click at [335, 162] on button "Add" at bounding box center [328, 178] width 22 height 20
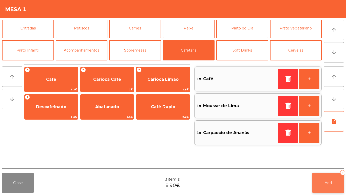
click at [335, 162] on button "Add 3" at bounding box center [329, 182] width 32 height 20
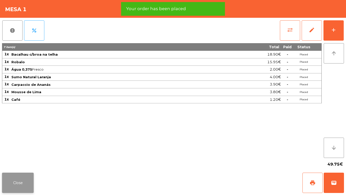
click at [21, 162] on button "Close" at bounding box center [18, 182] width 32 height 20
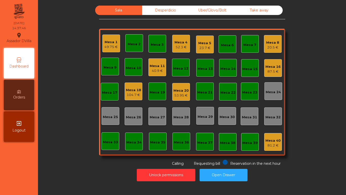
click at [175, 43] on div "Mesa 4" at bounding box center [181, 42] width 13 height 5
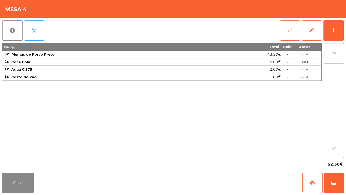
click at [346, 16] on div "Mesa 4" at bounding box center [173, 9] width 346 height 18
click at [346, 37] on div "report percent sync_alt edit add 7 item(s) Total Paid Status 3x Plumas de Porco…" at bounding box center [173, 94] width 346 height 153
click at [331, 21] on button "add" at bounding box center [334, 30] width 20 height 20
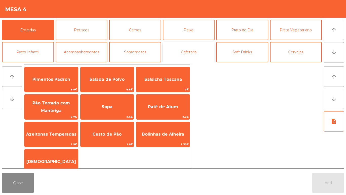
click at [173, 50] on button "Cafetaria" at bounding box center [189, 52] width 52 height 20
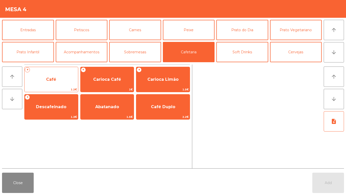
click at [55, 77] on span "Café" at bounding box center [51, 79] width 10 height 5
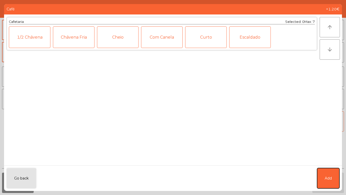
click at [330, 162] on span "Add" at bounding box center [328, 177] width 7 height 5
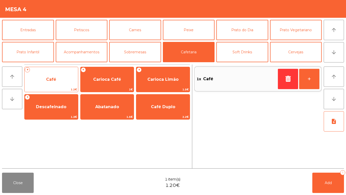
click at [55, 76] on span "Café" at bounding box center [51, 79] width 53 height 14
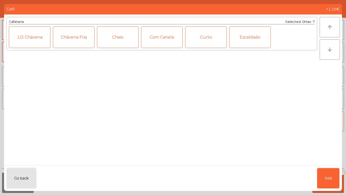
click at [108, 35] on div "Cheio" at bounding box center [118, 37] width 42 height 22
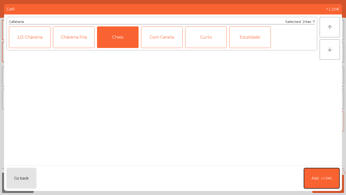
click at [328, 162] on span "(+1.20€)" at bounding box center [326, 178] width 11 height 4
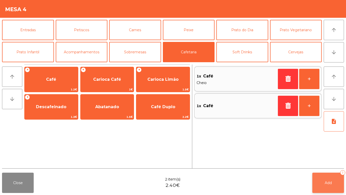
click at [330, 162] on button "Add 2" at bounding box center [329, 182] width 32 height 20
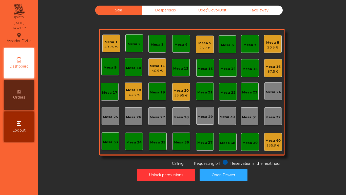
click at [164, 63] on div "Mesa 11 40.9 €" at bounding box center [158, 67] width 18 height 18
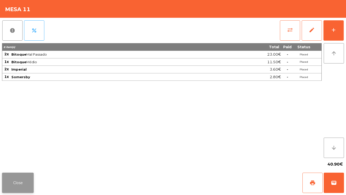
click at [17, 162] on button "Close" at bounding box center [18, 182] width 32 height 20
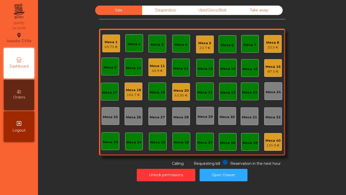
click at [153, 67] on div "Mesa 11" at bounding box center [157, 65] width 15 height 5
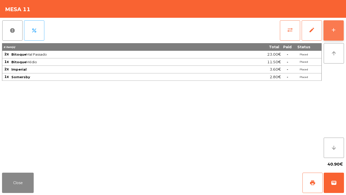
click at [337, 30] on button "add" at bounding box center [334, 30] width 20 height 20
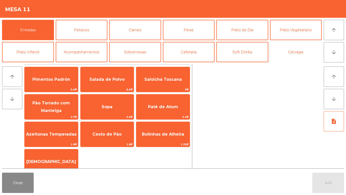
click at [296, 55] on button "Cervejas" at bounding box center [296, 52] width 52 height 20
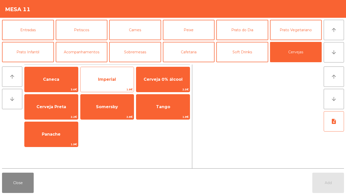
click at [111, 78] on span "Imperial" at bounding box center [107, 79] width 18 height 5
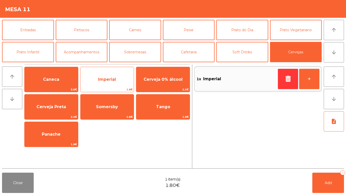
click at [112, 79] on span "Imperial" at bounding box center [107, 79] width 18 height 5
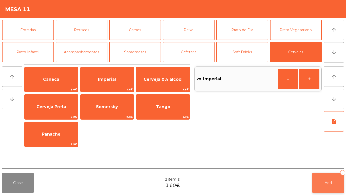
click at [333, 162] on button "Add 2" at bounding box center [329, 182] width 32 height 20
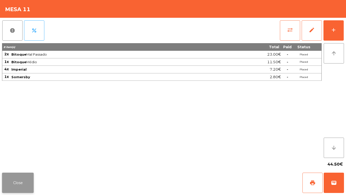
click at [11, 162] on button "Close" at bounding box center [18, 182] width 32 height 20
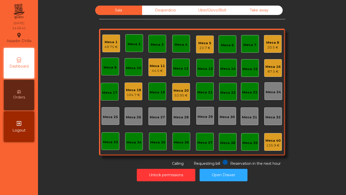
click at [150, 71] on div "44.5 €" at bounding box center [157, 70] width 15 height 5
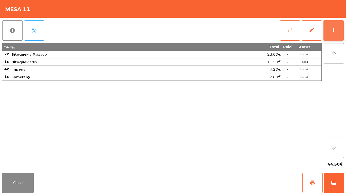
click at [338, 29] on button "add" at bounding box center [334, 30] width 20 height 20
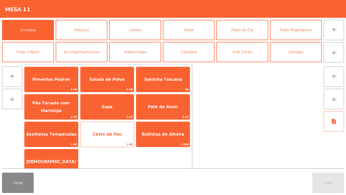
click at [103, 132] on span "Cesto de Pão" at bounding box center [107, 134] width 29 height 5
click at [103, 133] on span "Cesto de Pão" at bounding box center [107, 134] width 29 height 5
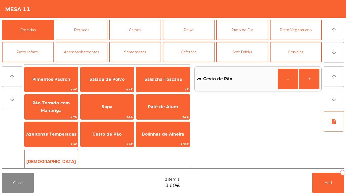
click at [51, 158] on span "[DEMOGRAPHIC_DATA]" at bounding box center [51, 162] width 53 height 14
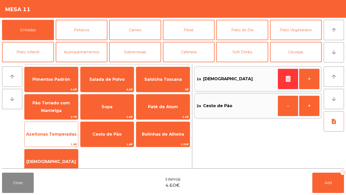
click at [48, 133] on span "Azeitonas Temperadas" at bounding box center [51, 134] width 50 height 5
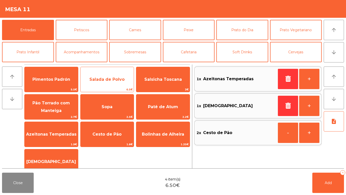
click at [103, 79] on span "Salada de Polvo" at bounding box center [106, 79] width 35 height 5
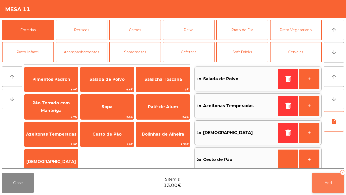
click at [323, 162] on button "Add 5" at bounding box center [329, 182] width 32 height 20
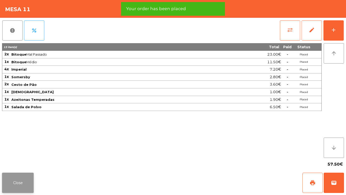
click at [20, 162] on button "Close" at bounding box center [18, 182] width 32 height 20
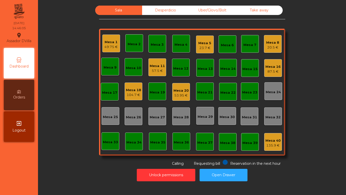
click at [278, 38] on div "Mesa 8 20.5 €" at bounding box center [273, 44] width 18 height 18
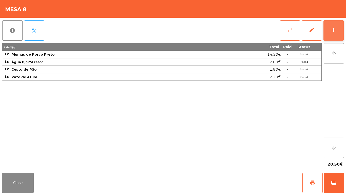
click at [336, 31] on div "add" at bounding box center [334, 30] width 6 height 6
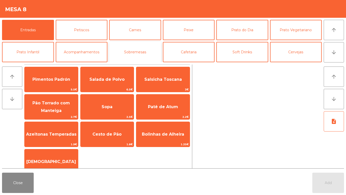
click at [137, 56] on button "Sobremesas" at bounding box center [135, 52] width 52 height 20
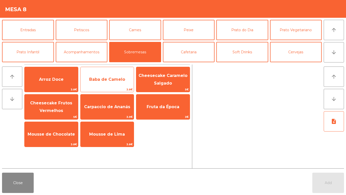
click at [101, 80] on span "Baba de Camelo" at bounding box center [107, 79] width 36 height 5
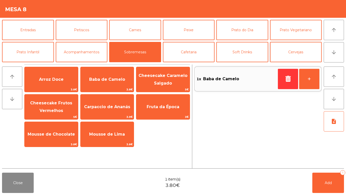
click at [300, 49] on button "Cervejas" at bounding box center [296, 52] width 52 height 20
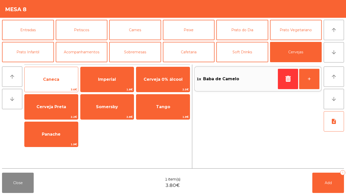
click at [56, 79] on span "Caneca" at bounding box center [51, 79] width 16 height 5
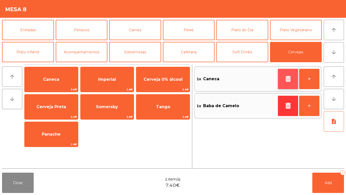
click at [292, 80] on button "button" at bounding box center [288, 79] width 20 height 20
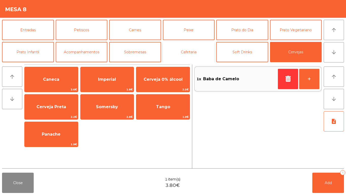
click at [184, 54] on button "Cafetaria" at bounding box center [189, 52] width 52 height 20
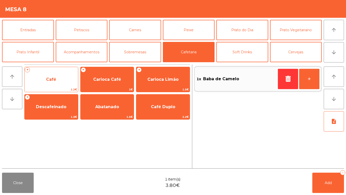
click at [49, 82] on span "Café" at bounding box center [51, 79] width 53 height 14
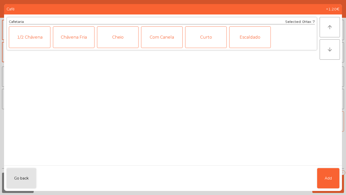
click at [111, 37] on div "Cheio" at bounding box center [118, 37] width 42 height 22
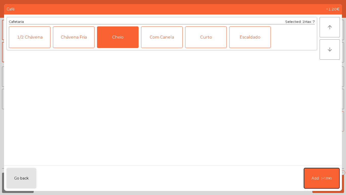
click at [320, 162] on button "Add (+1.20€)" at bounding box center [321, 178] width 35 height 20
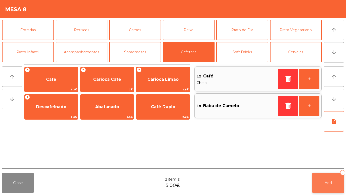
click at [330, 162] on span "Add" at bounding box center [328, 182] width 7 height 5
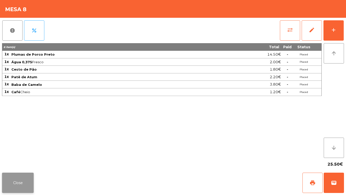
click at [21, 162] on button "Close" at bounding box center [18, 182] width 32 height 20
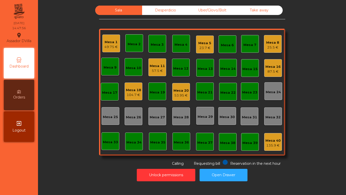
click at [207, 45] on div "Mesa 5" at bounding box center [204, 43] width 13 height 5
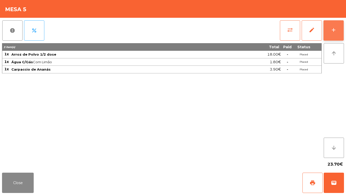
click at [341, 32] on button "add" at bounding box center [334, 30] width 20 height 20
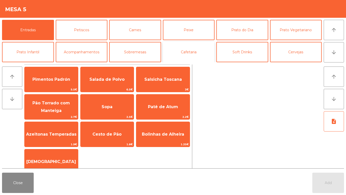
click at [192, 52] on button "Cafetaria" at bounding box center [189, 52] width 52 height 20
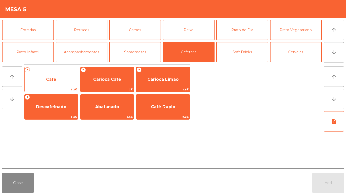
click at [62, 71] on div "+ Café 1.2€" at bounding box center [51, 79] width 54 height 25
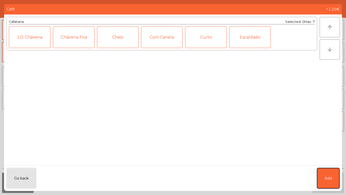
click at [333, 162] on button "Add" at bounding box center [328, 178] width 22 height 20
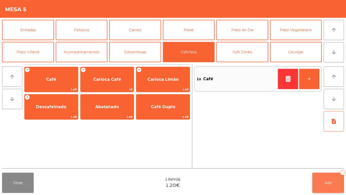
click at [337, 162] on button "Add 1" at bounding box center [329, 182] width 32 height 20
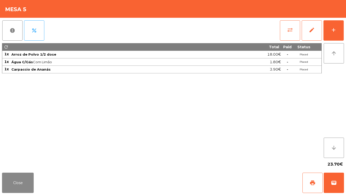
click at [18, 162] on div "23.70€" at bounding box center [173, 164] width 342 height 13
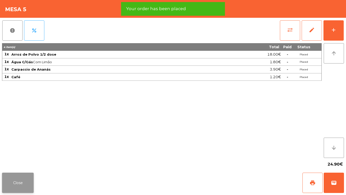
click at [12, 162] on button "Close" at bounding box center [18, 182] width 32 height 20
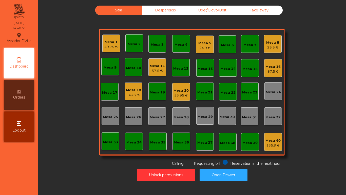
click at [172, 92] on div "Mesa 20 53.95 €" at bounding box center [181, 92] width 18 height 18
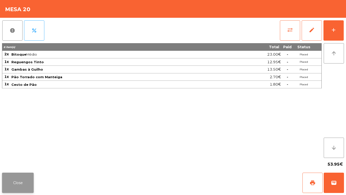
click at [24, 162] on button "Close" at bounding box center [18, 182] width 32 height 20
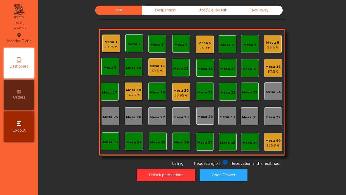
click at [276, 45] on div "25.5 €" at bounding box center [272, 47] width 13 height 5
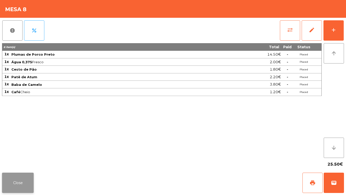
click at [23, 162] on button "Close" at bounding box center [18, 182] width 32 height 20
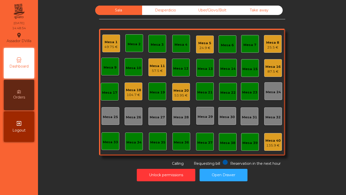
click at [201, 48] on div "24.9 €" at bounding box center [204, 47] width 13 height 5
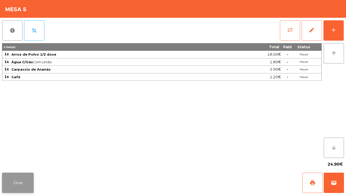
click at [8, 162] on button "Close" at bounding box center [18, 182] width 32 height 20
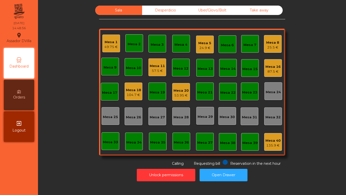
click at [209, 44] on div "Mesa 5" at bounding box center [204, 43] width 13 height 5
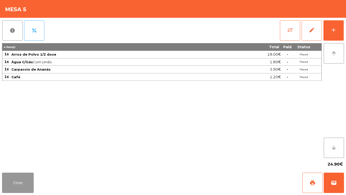
click at [9, 162] on button "Close" at bounding box center [18, 182] width 32 height 20
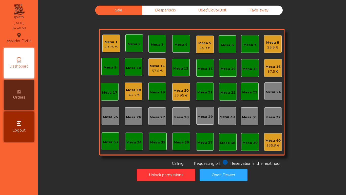
click at [264, 43] on div "Mesa 8 25.5 €" at bounding box center [273, 44] width 18 height 18
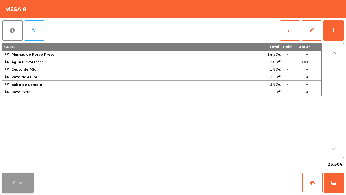
click at [14, 162] on button "Close" at bounding box center [18, 182] width 32 height 20
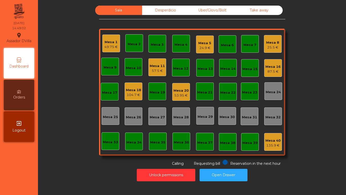
click at [106, 45] on div "49.75 €" at bounding box center [110, 46] width 13 height 5
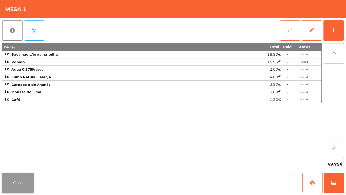
click at [23, 162] on button "Close" at bounding box center [18, 182] width 32 height 20
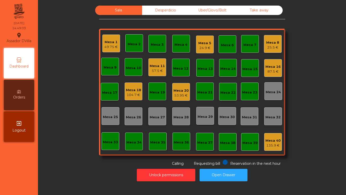
click at [151, 65] on div "Mesa 11" at bounding box center [157, 65] width 15 height 5
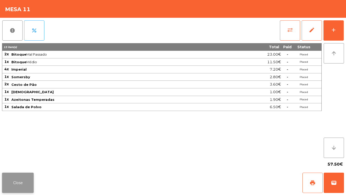
click at [26, 162] on button "Close" at bounding box center [18, 182] width 32 height 20
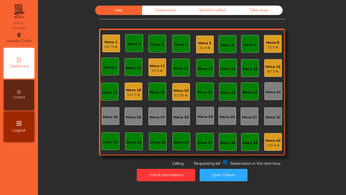
click at [60, 154] on div "Sala Desperdicio Uber/Glovo/Bolt Take away Mesa 1 49.75 € Mesa 2 Mesa 3 Mesa 4 …" at bounding box center [192, 86] width 295 height 160
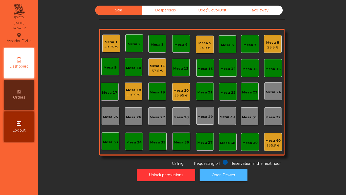
click at [217, 162] on button "Open Drawer" at bounding box center [224, 175] width 48 height 12
click at [266, 44] on div "Mesa 8" at bounding box center [272, 42] width 13 height 5
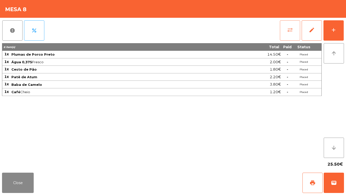
click at [282, 27] on button "sync_alt" at bounding box center [290, 30] width 20 height 20
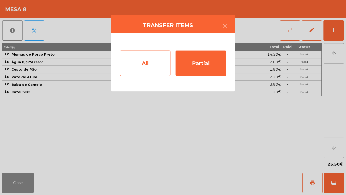
click at [149, 73] on div "All" at bounding box center [145, 62] width 51 height 25
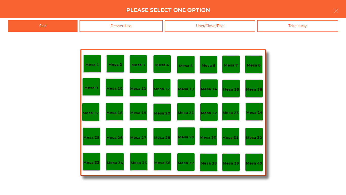
click at [257, 162] on p "Mesa 40" at bounding box center [254, 163] width 16 height 6
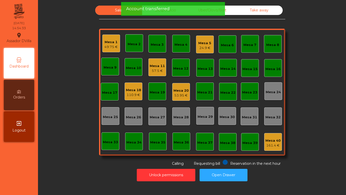
click at [205, 50] on div "24.9 €" at bounding box center [204, 47] width 13 height 5
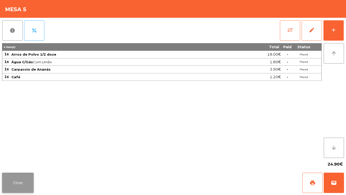
click at [22, 162] on button "Close" at bounding box center [18, 182] width 32 height 20
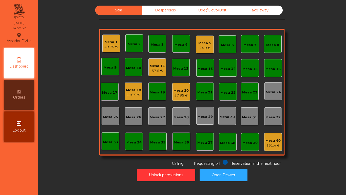
click at [221, 161] on div "Reservation in the next hour Requesting bill Calling" at bounding box center [191, 162] width 184 height 7
click at [226, 162] on button "Open Drawer" at bounding box center [224, 175] width 48 height 12
click at [203, 50] on div "24.9 €" at bounding box center [204, 47] width 13 height 5
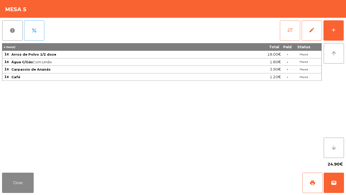
click at [295, 34] on button "sync_alt" at bounding box center [290, 30] width 20 height 20
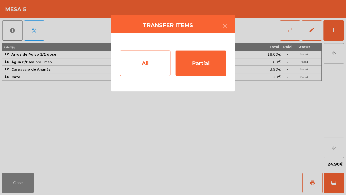
click at [144, 60] on div "All" at bounding box center [145, 62] width 51 height 25
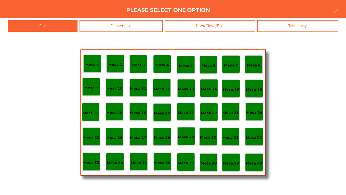
click at [250, 162] on p "Mesa 40" at bounding box center [254, 163] width 16 height 6
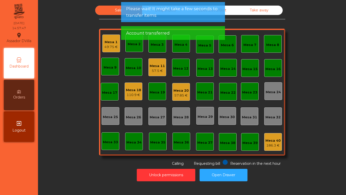
click at [341, 46] on div "Sala Desperdicio Uber/Glovo/Bolt Take away Mesa 1 49.75 € Mesa 2 Mesa 3 Mesa 4 …" at bounding box center [192, 97] width 308 height 195
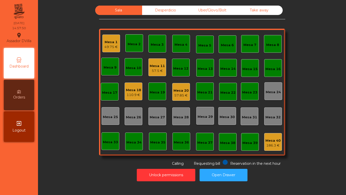
click at [107, 38] on div "Mesa 1 49.75 €" at bounding box center [110, 44] width 13 height 12
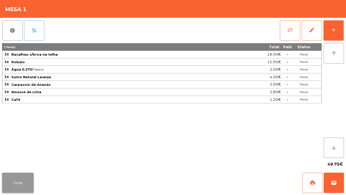
click at [22, 162] on button "Close" at bounding box center [18, 182] width 32 height 20
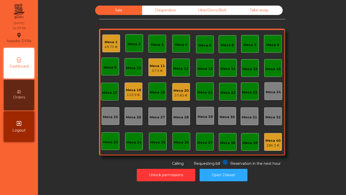
click at [158, 64] on div "Mesa 11" at bounding box center [157, 65] width 15 height 5
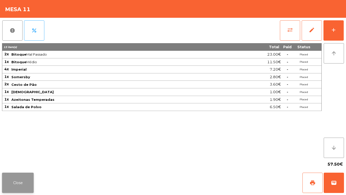
click at [14, 162] on button "Close" at bounding box center [18, 182] width 32 height 20
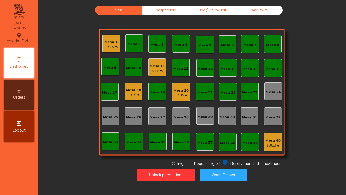
click at [129, 93] on div "110.9 €" at bounding box center [133, 94] width 15 height 5
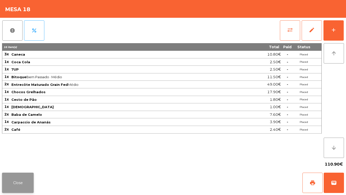
click at [15, 162] on button "Close" at bounding box center [18, 182] width 32 height 20
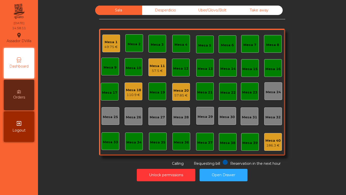
click at [182, 84] on div "Mesa 20 57.85 €" at bounding box center [181, 92] width 18 height 18
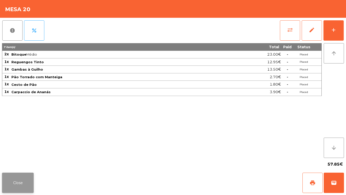
click at [16, 162] on button "Close" at bounding box center [18, 182] width 32 height 20
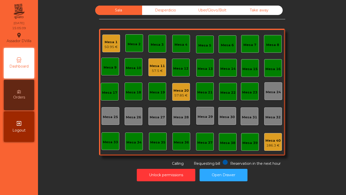
click at [152, 66] on div "Mesa 11" at bounding box center [157, 65] width 15 height 5
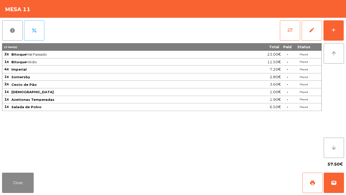
click at [344, 32] on div "report percent sync_alt edit add 13 item(s) Total Paid Status 2x Bitoque Mal Pa…" at bounding box center [173, 94] width 346 height 153
click at [339, 27] on button "add" at bounding box center [334, 30] width 20 height 20
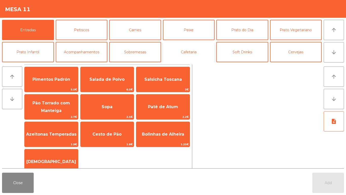
click at [191, 50] on button "Cafetaria" at bounding box center [189, 52] width 52 height 20
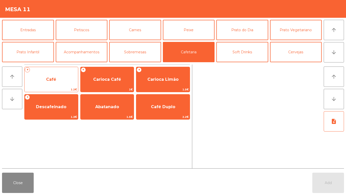
click at [52, 76] on span "Café" at bounding box center [51, 79] width 53 height 14
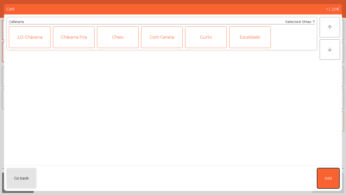
click at [335, 176] on button "Add" at bounding box center [328, 178] width 22 height 20
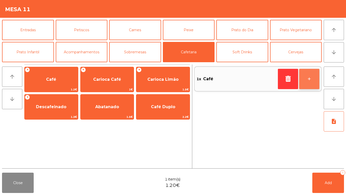
click at [313, 76] on button "+" at bounding box center [309, 79] width 20 height 20
click at [312, 75] on button "+" at bounding box center [309, 79] width 20 height 20
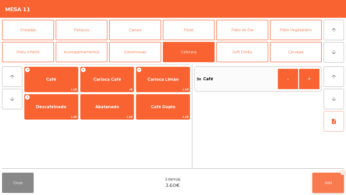
click at [339, 182] on button "Add 3" at bounding box center [329, 182] width 32 height 20
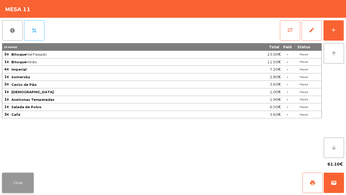
click at [10, 182] on button "Close" at bounding box center [18, 182] width 32 height 20
